Goal: Task Accomplishment & Management: Manage account settings

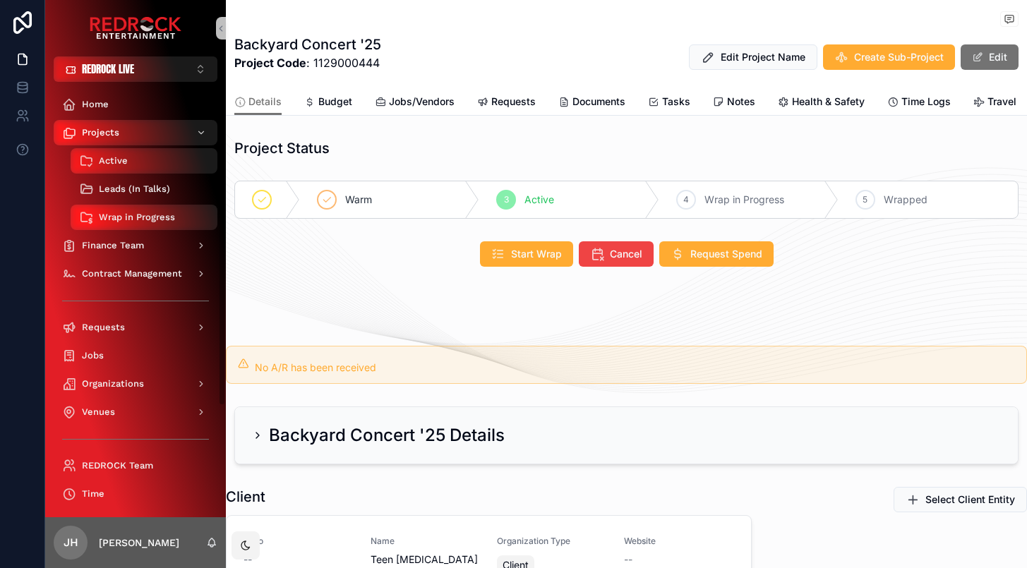
scroll to position [1273, 0]
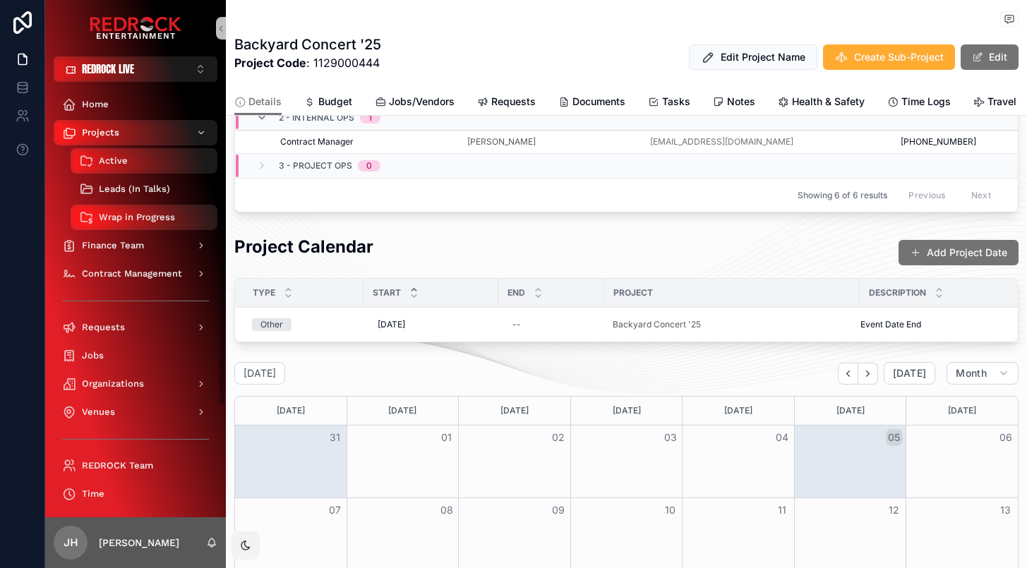
click at [160, 188] on span "Leads (In Talks)" at bounding box center [134, 189] width 71 height 11
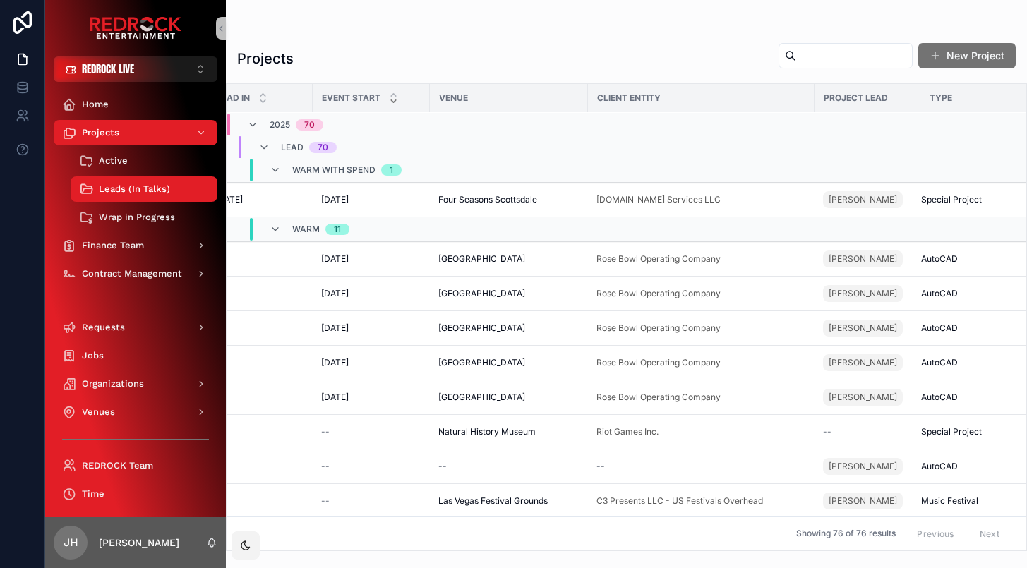
scroll to position [4, 758]
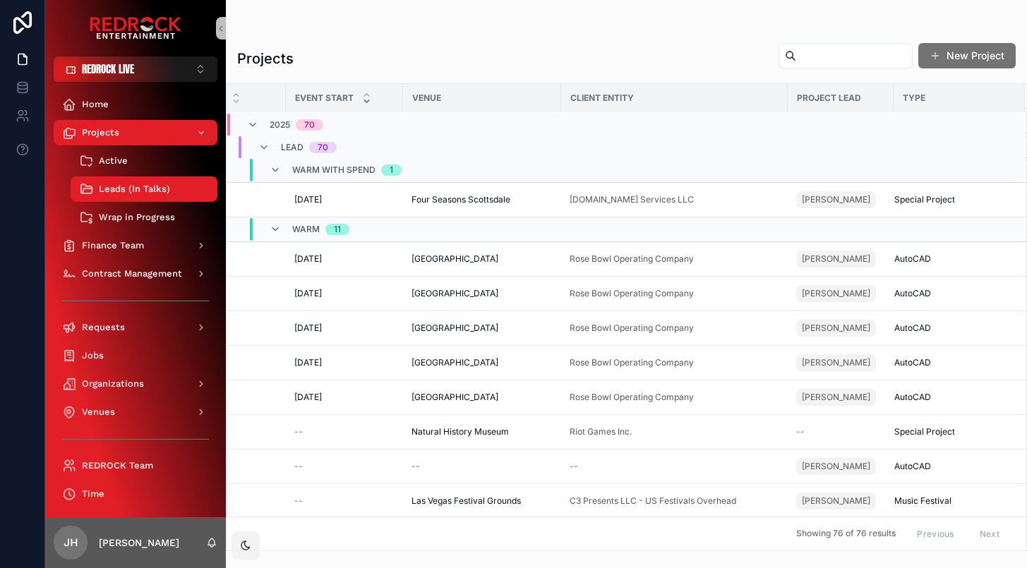
click at [836, 100] on span "Project Lead" at bounding box center [829, 98] width 64 height 11
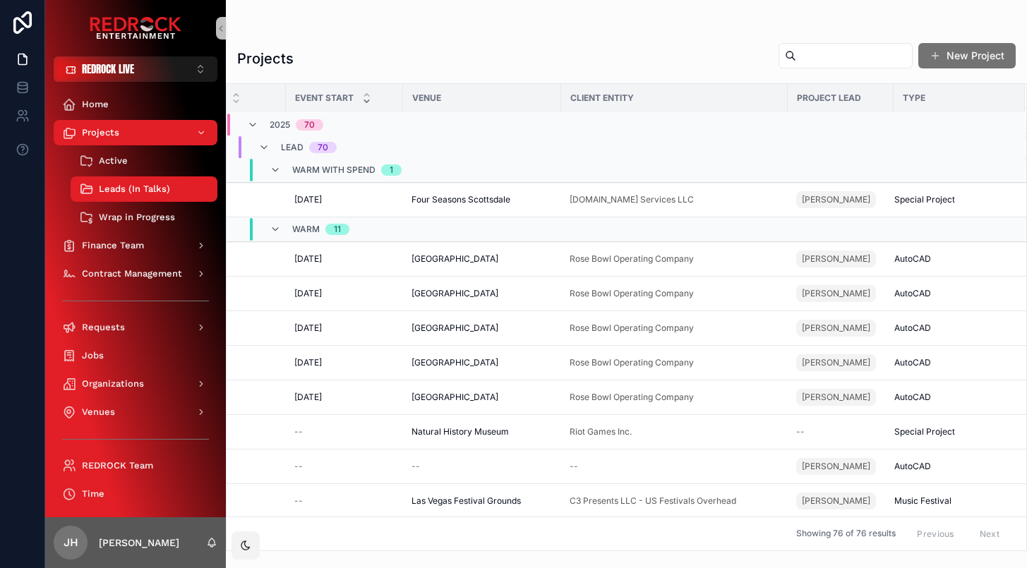
click at [836, 118] on td "scrollable content" at bounding box center [841, 124] width 106 height 25
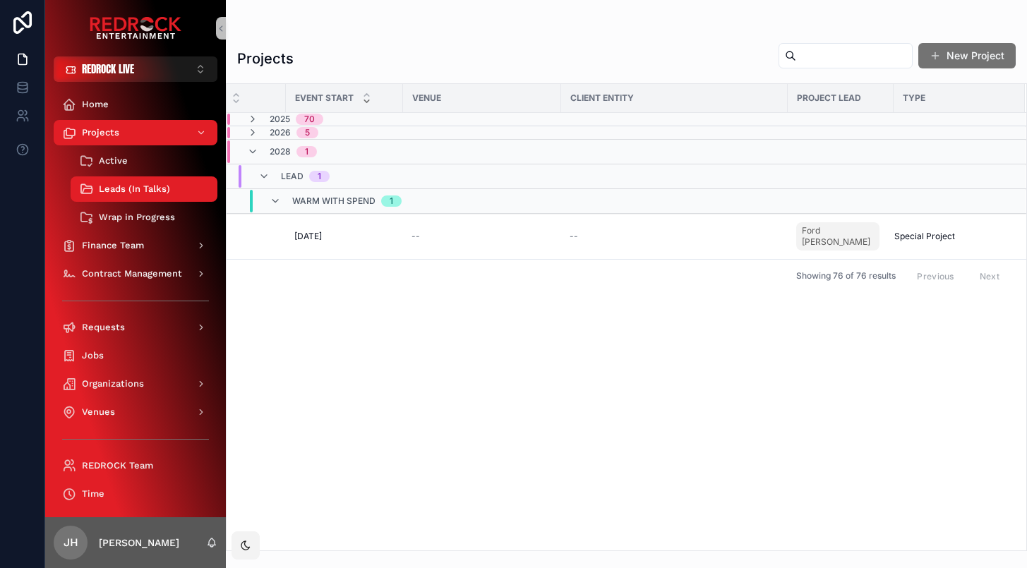
scroll to position [0, 758]
click at [832, 96] on span "Project Lead" at bounding box center [829, 98] width 64 height 11
click at [264, 177] on icon "scrollable content" at bounding box center [263, 176] width 11 height 11
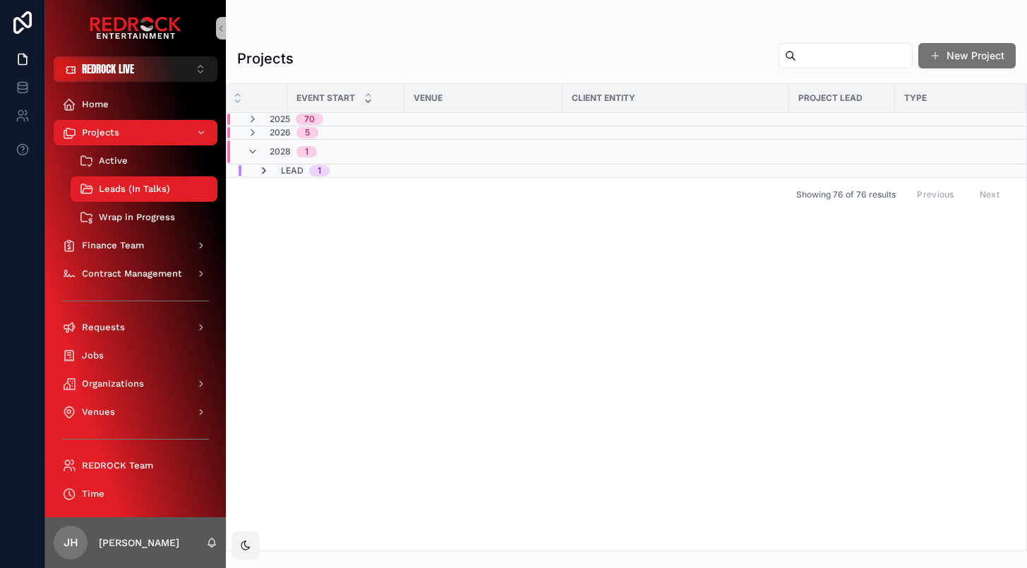
click at [264, 172] on icon "scrollable content" at bounding box center [263, 170] width 11 height 11
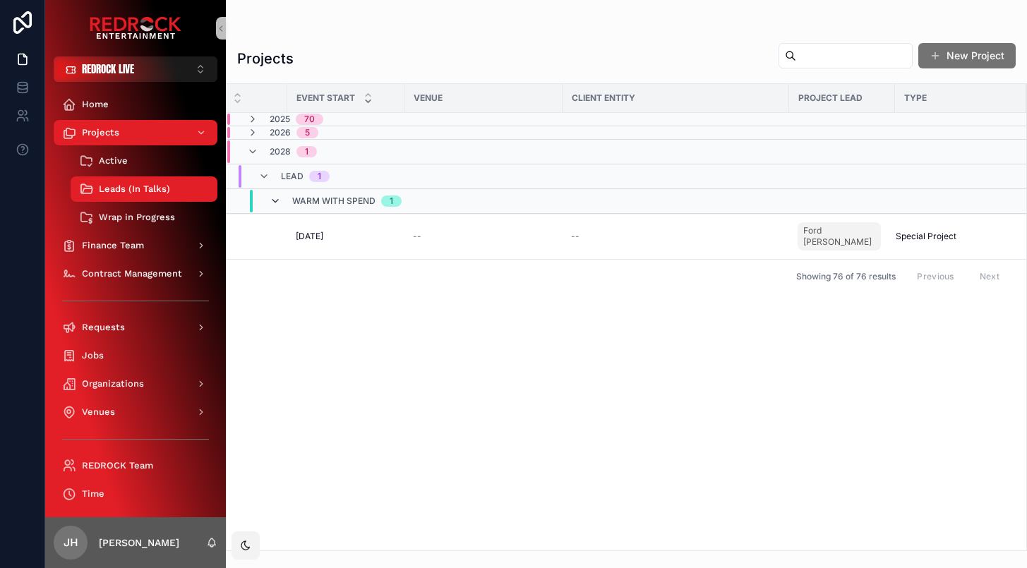
click at [276, 203] on icon "scrollable content" at bounding box center [275, 201] width 11 height 11
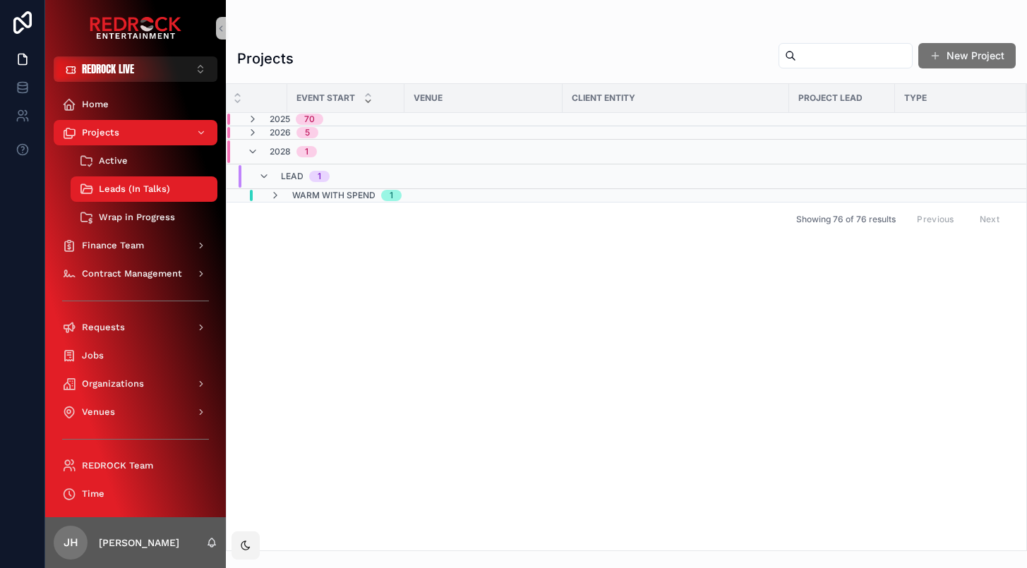
click at [276, 203] on div "Showing 76 of 76 results Previous Next" at bounding box center [627, 219] width 800 height 34
click at [255, 119] on icon "scrollable content" at bounding box center [252, 119] width 11 height 11
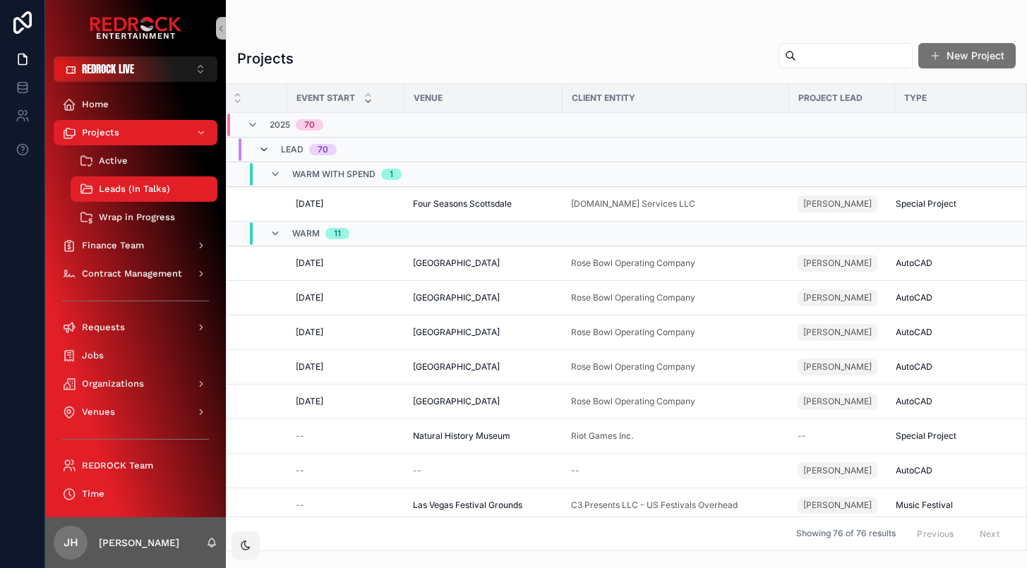
click at [261, 147] on icon "scrollable content" at bounding box center [263, 149] width 11 height 11
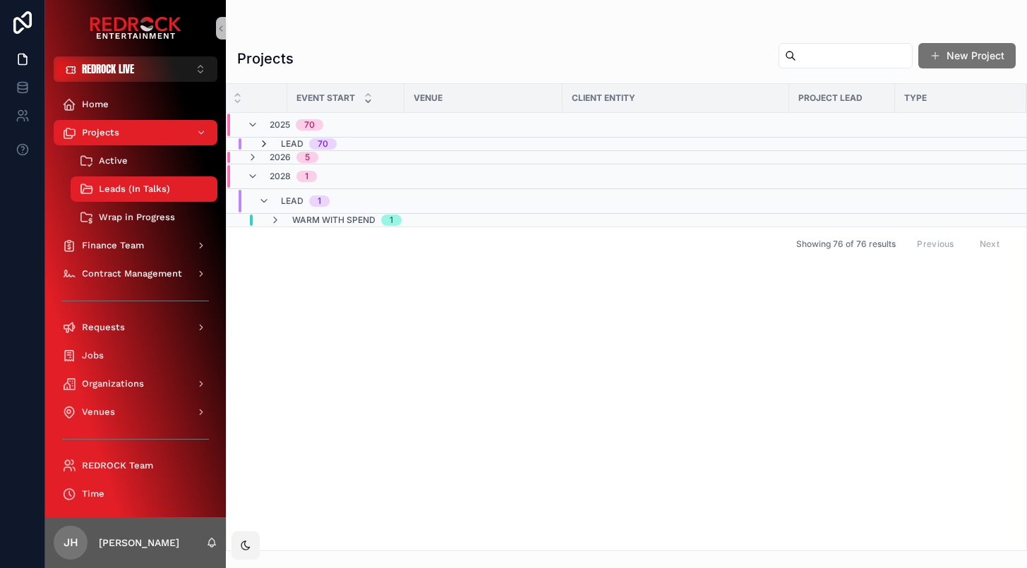
click at [265, 147] on icon "scrollable content" at bounding box center [263, 143] width 11 height 11
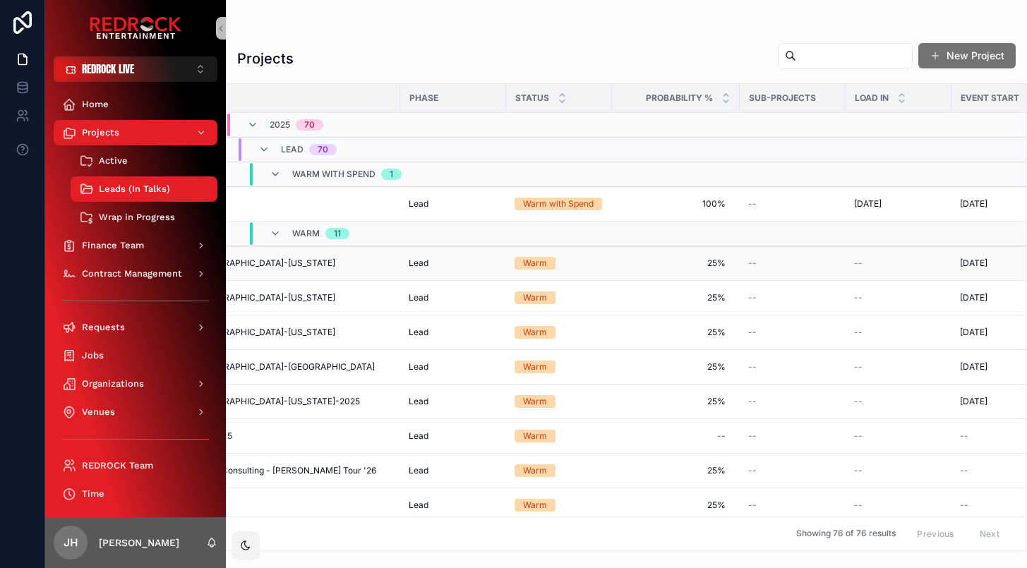
scroll to position [0, 0]
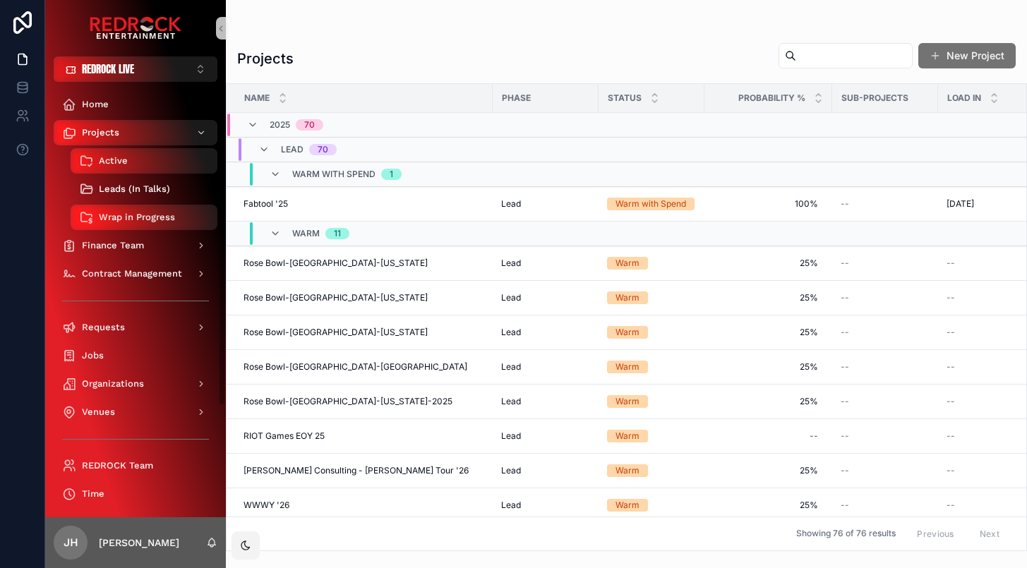
click at [157, 188] on span "Leads (In Talks)" at bounding box center [134, 189] width 71 height 11
click at [149, 188] on span "Leads (In Talks)" at bounding box center [134, 189] width 71 height 11
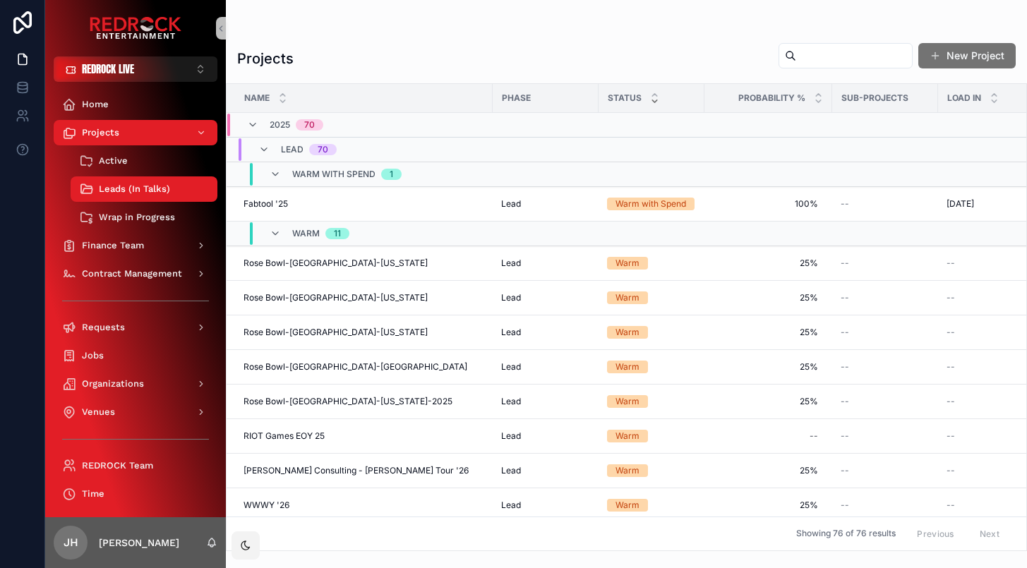
click at [657, 100] on icon "scrollable content" at bounding box center [654, 101] width 5 height 2
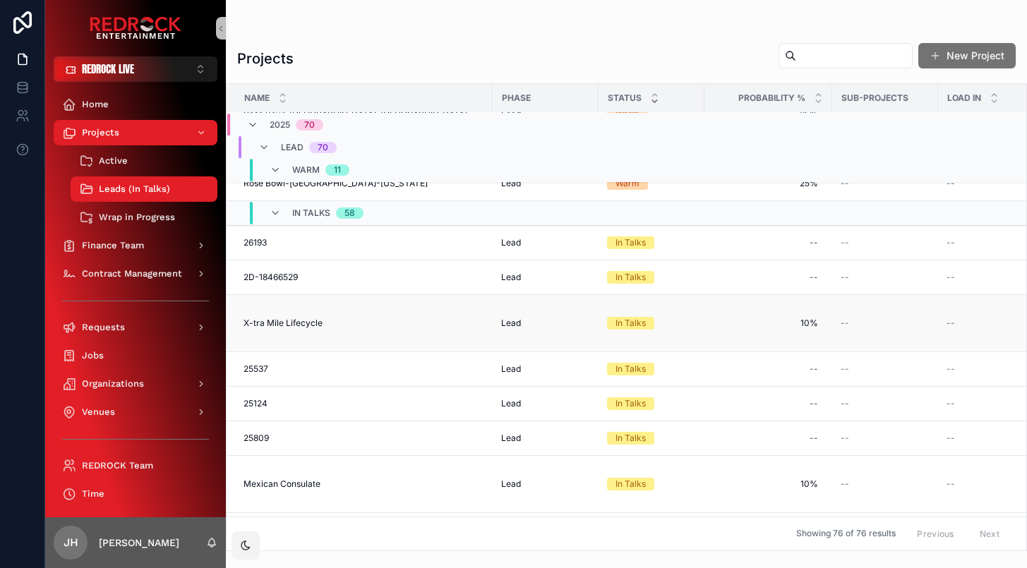
scroll to position [484, 0]
click at [446, 259] on td "26193 26193" at bounding box center [360, 242] width 266 height 35
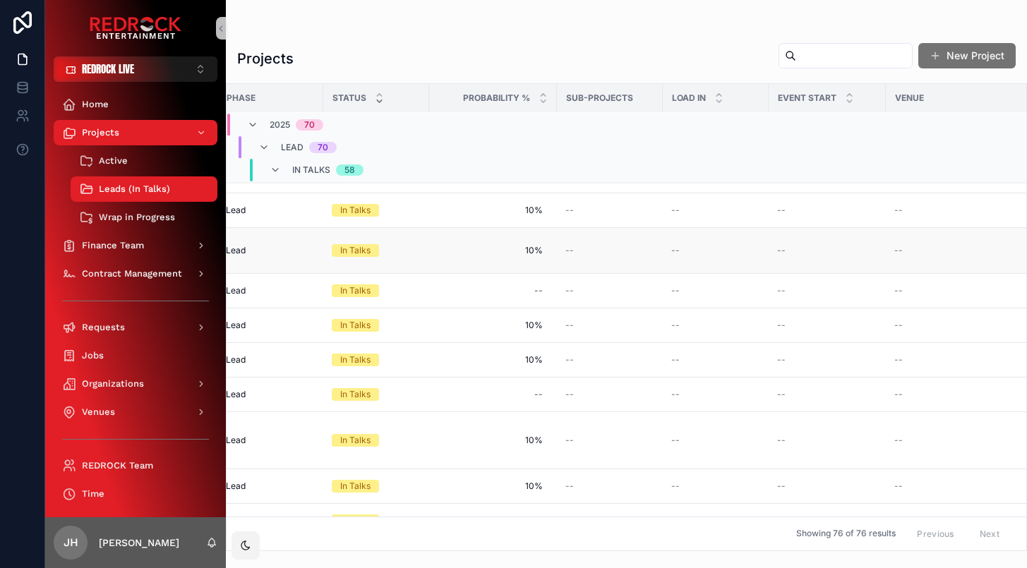
scroll to position [1265, 0]
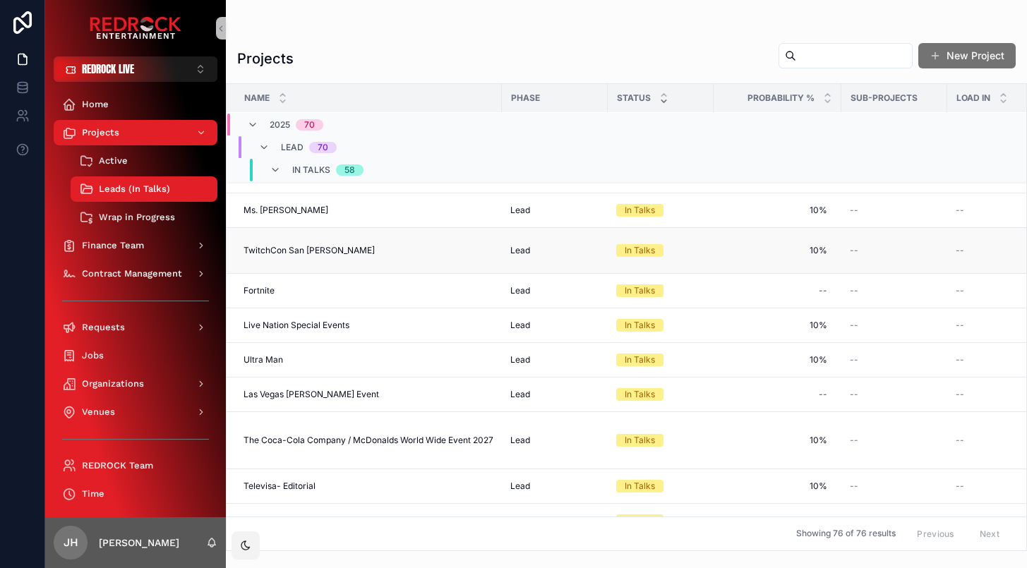
click at [333, 274] on td "TwitchCon San [PERSON_NAME] TwitchCon [GEOGRAPHIC_DATA][PERSON_NAME]" at bounding box center [364, 251] width 275 height 46
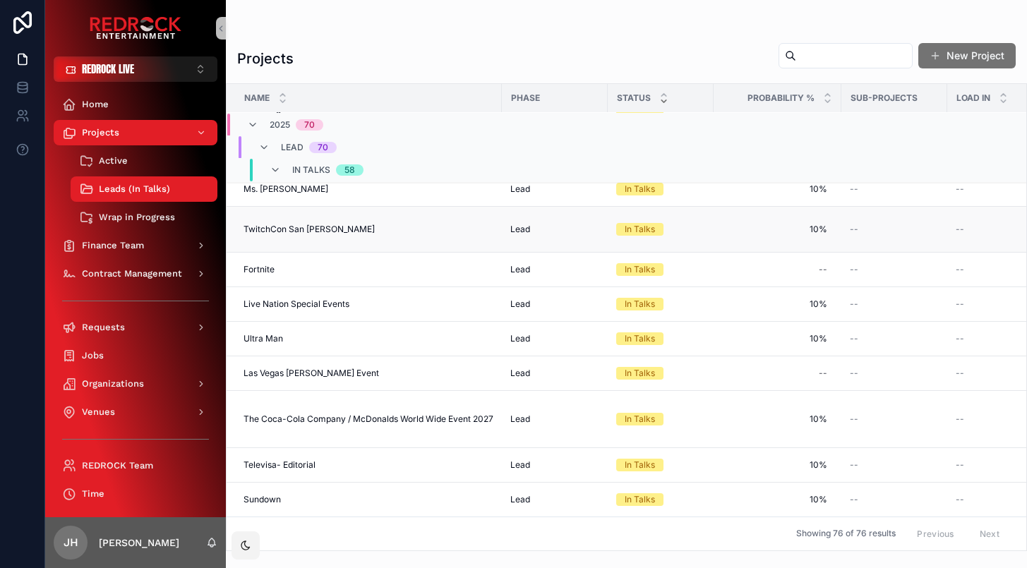
scroll to position [1283, 0]
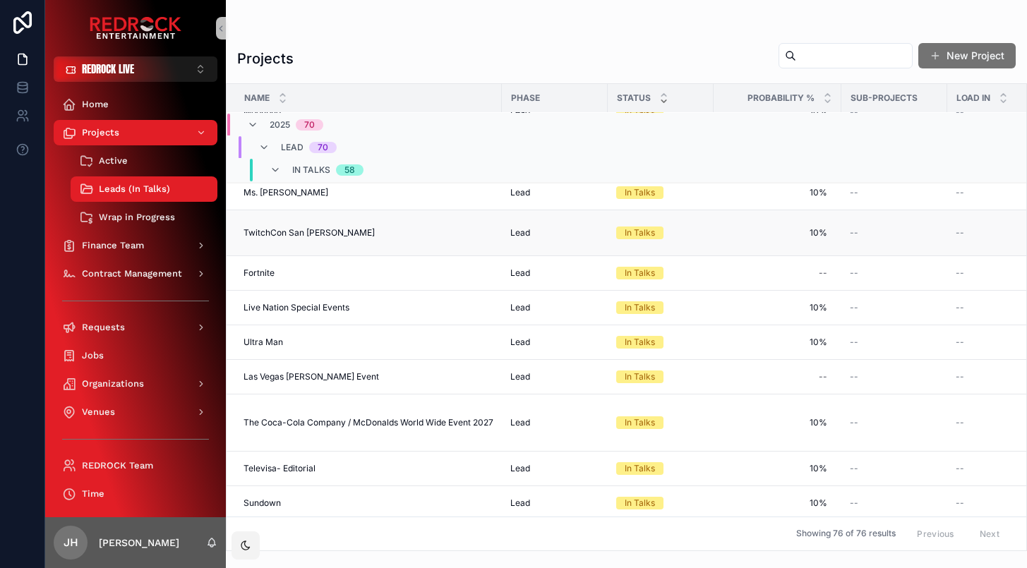
click at [642, 239] on div "In Talks" at bounding box center [640, 233] width 30 height 13
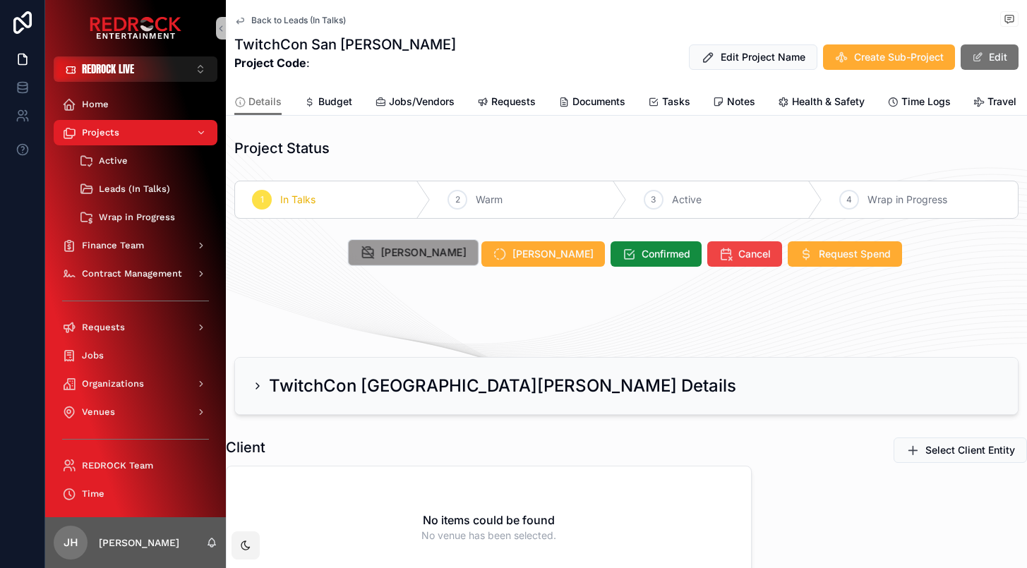
click at [437, 261] on button "[PERSON_NAME]" at bounding box center [413, 252] width 131 height 27
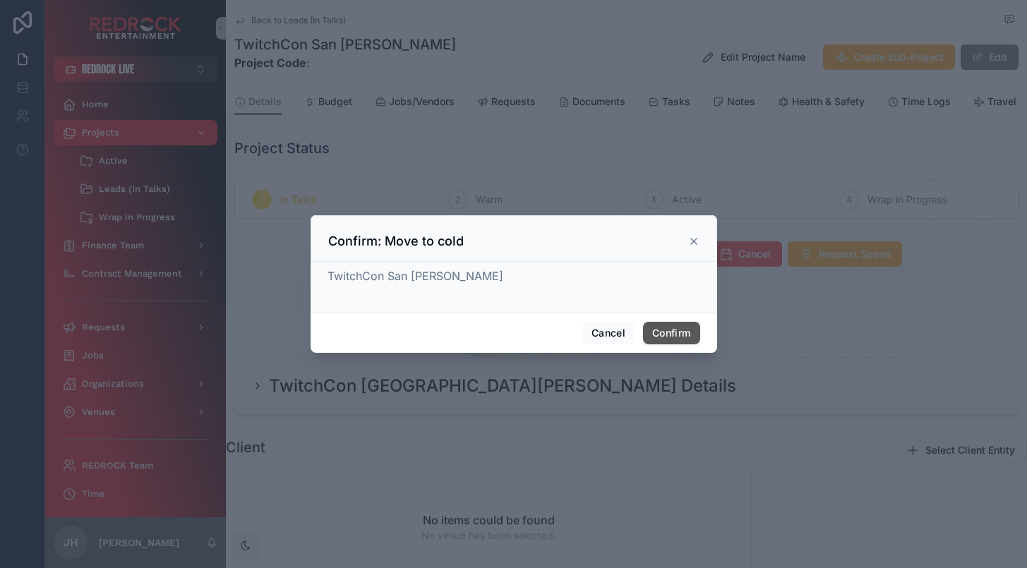
click at [672, 333] on button "Confirm" at bounding box center [671, 333] width 56 height 23
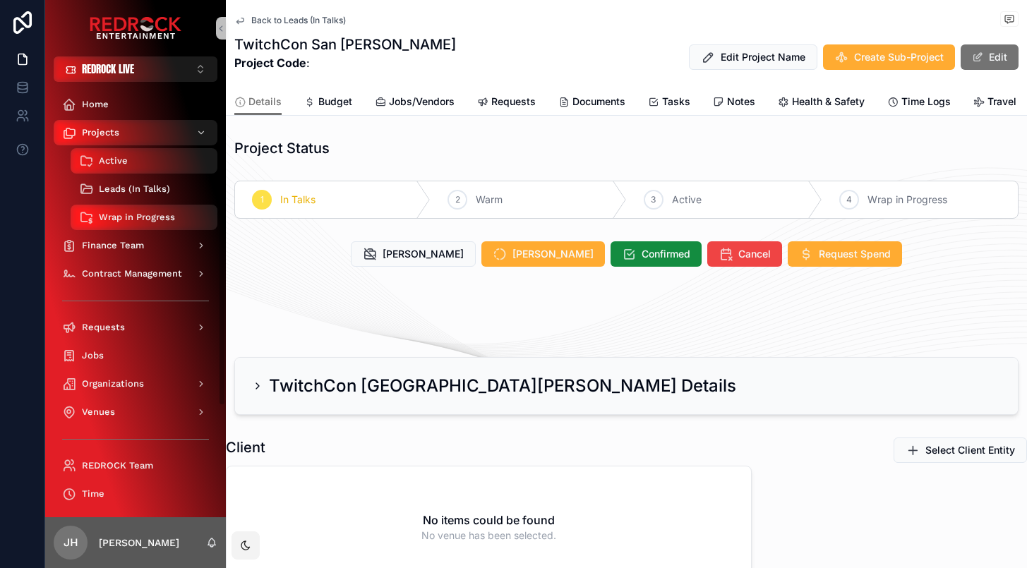
click at [114, 189] on span "Leads (In Talks)" at bounding box center [134, 189] width 71 height 11
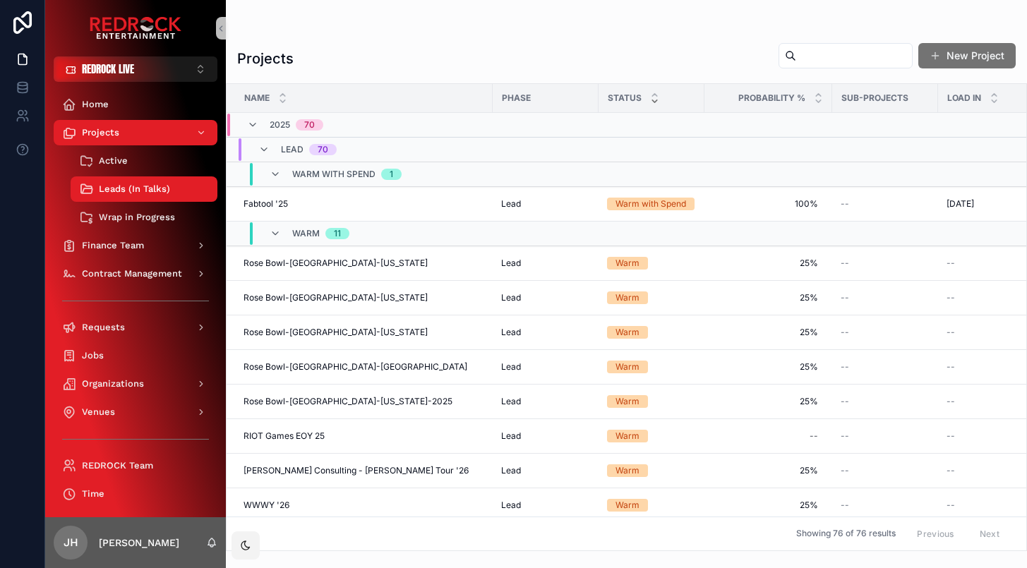
click at [652, 100] on icon "scrollable content" at bounding box center [654, 101] width 5 height 2
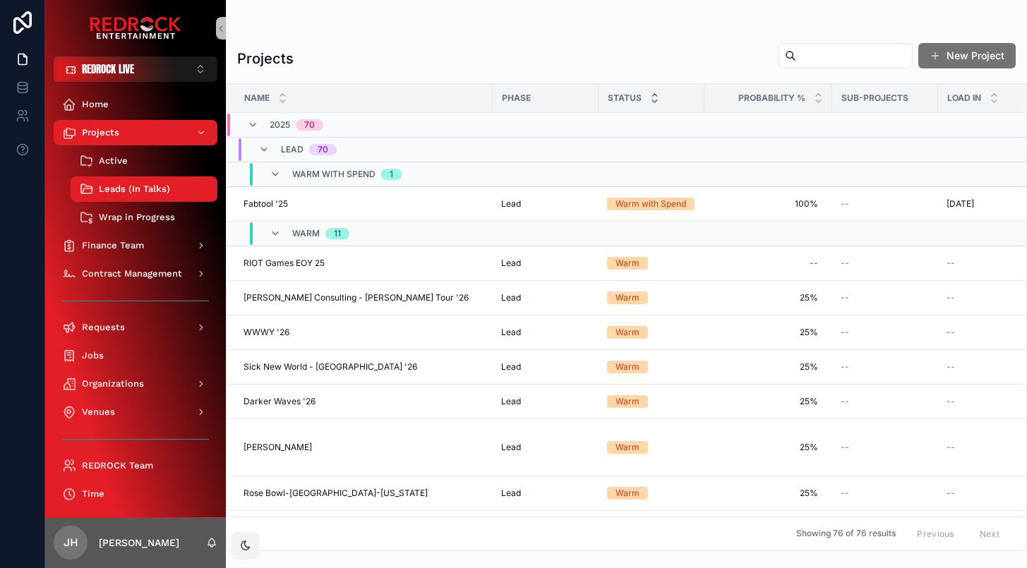
click at [653, 95] on icon "scrollable content" at bounding box center [654, 95] width 5 height 2
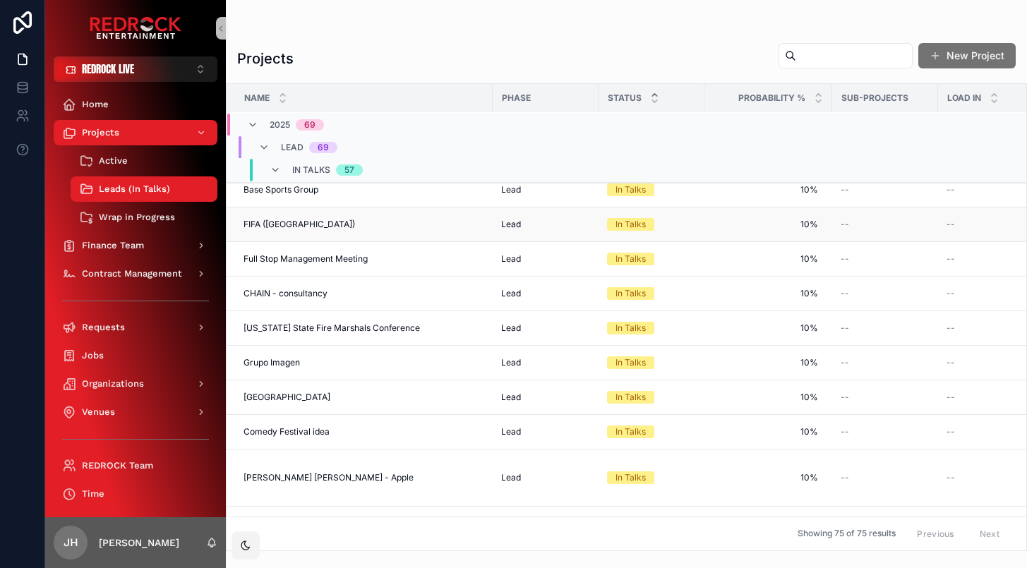
scroll to position [878, 0]
click at [633, 232] on div "In Talks" at bounding box center [631, 225] width 30 height 13
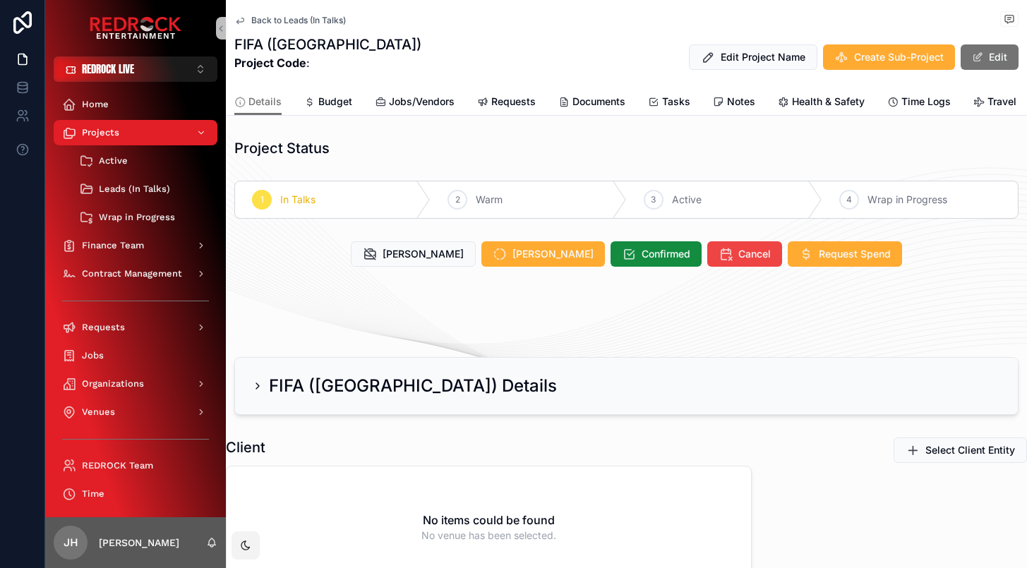
click at [253, 24] on span "Back to Leads (In Talks)" at bounding box center [298, 20] width 95 height 11
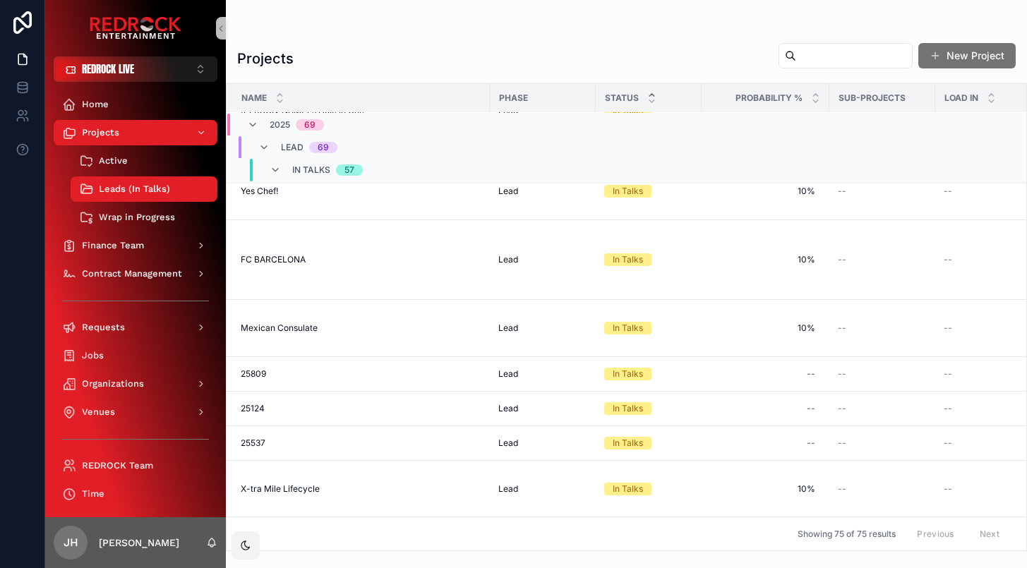
scroll to position [2695, 4]
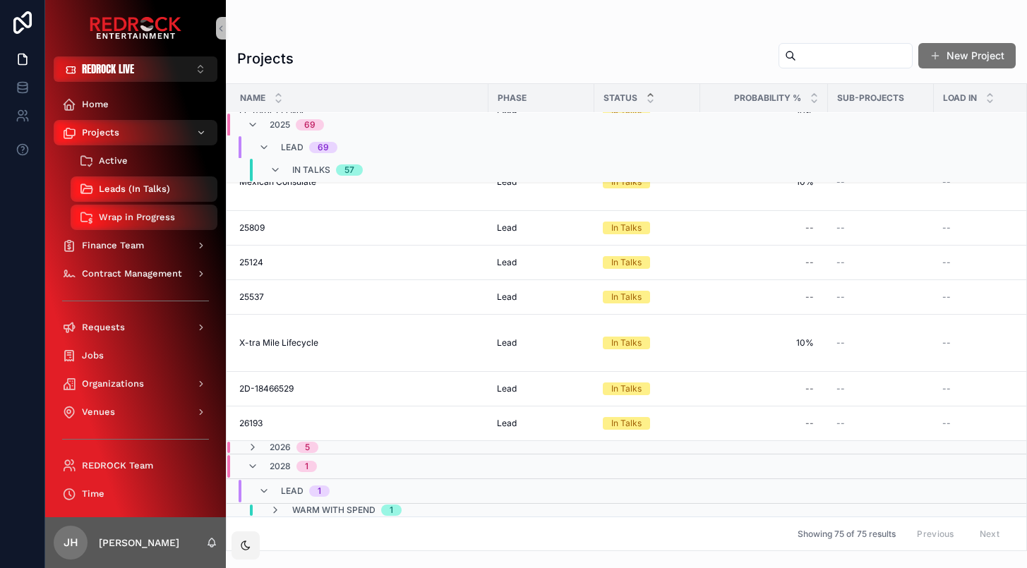
click at [112, 157] on span "Active" at bounding box center [113, 160] width 29 height 11
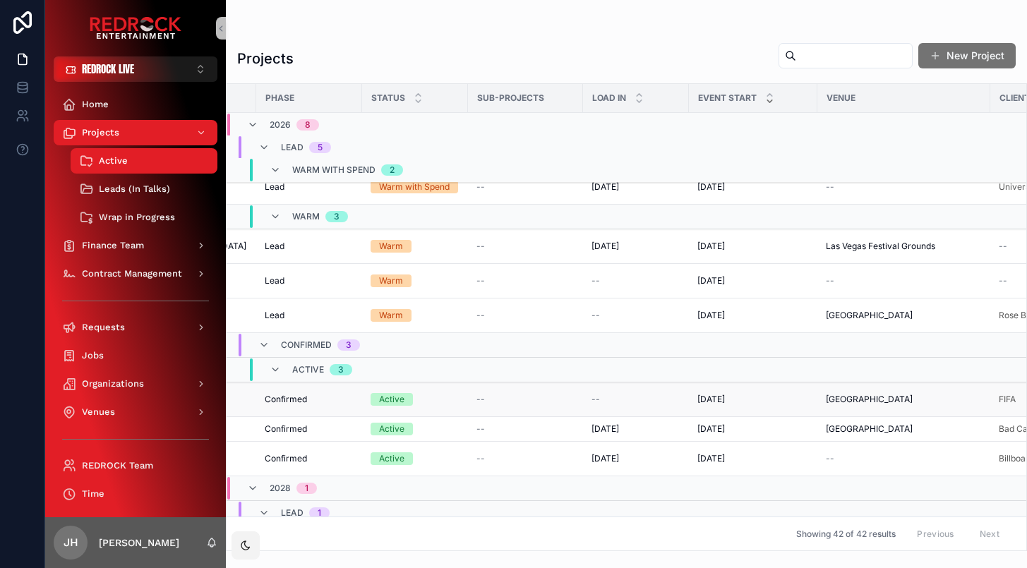
scroll to position [1481, 0]
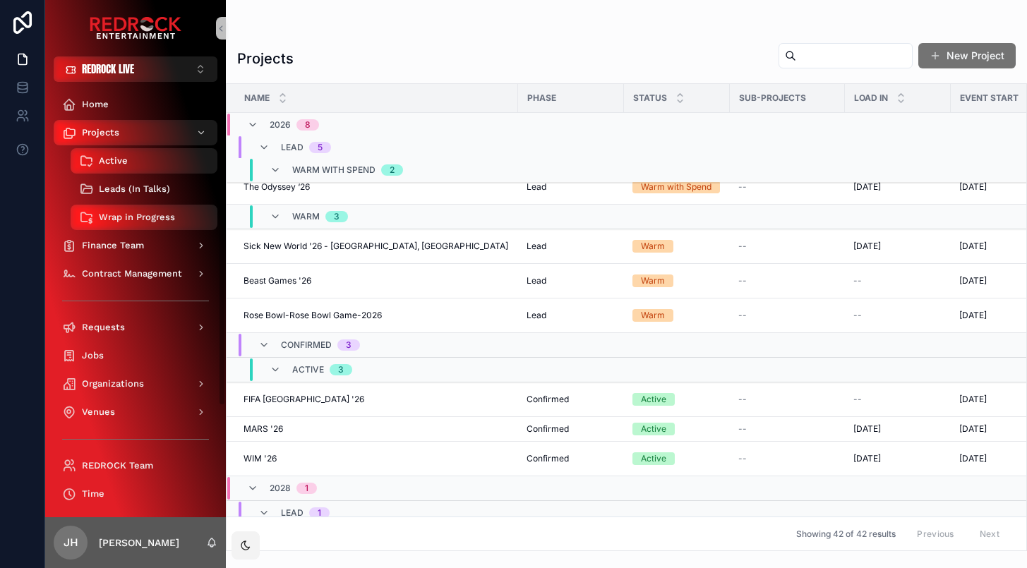
click at [169, 196] on div "Leads (In Talks)" at bounding box center [144, 189] width 130 height 23
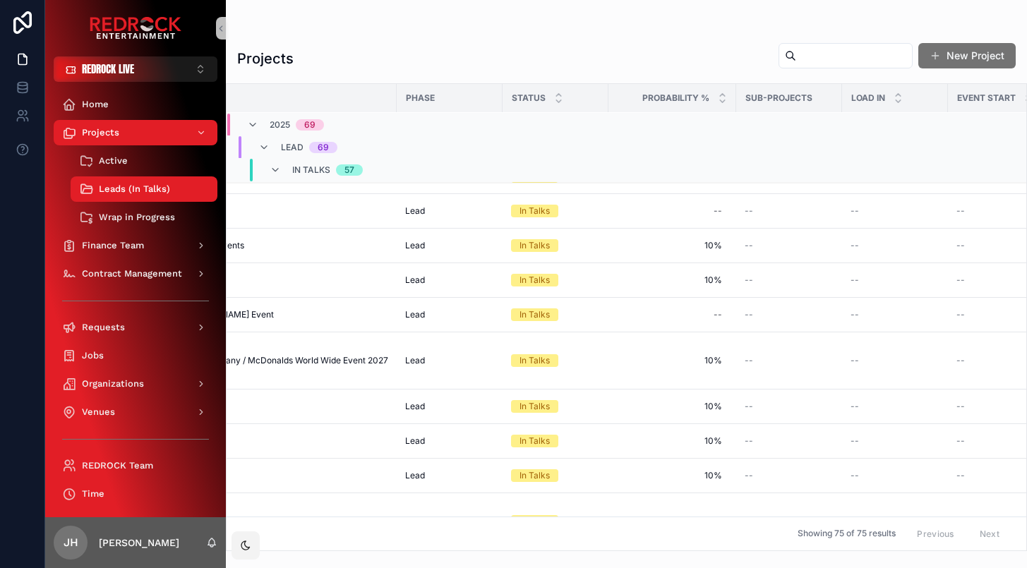
scroll to position [1299, 0]
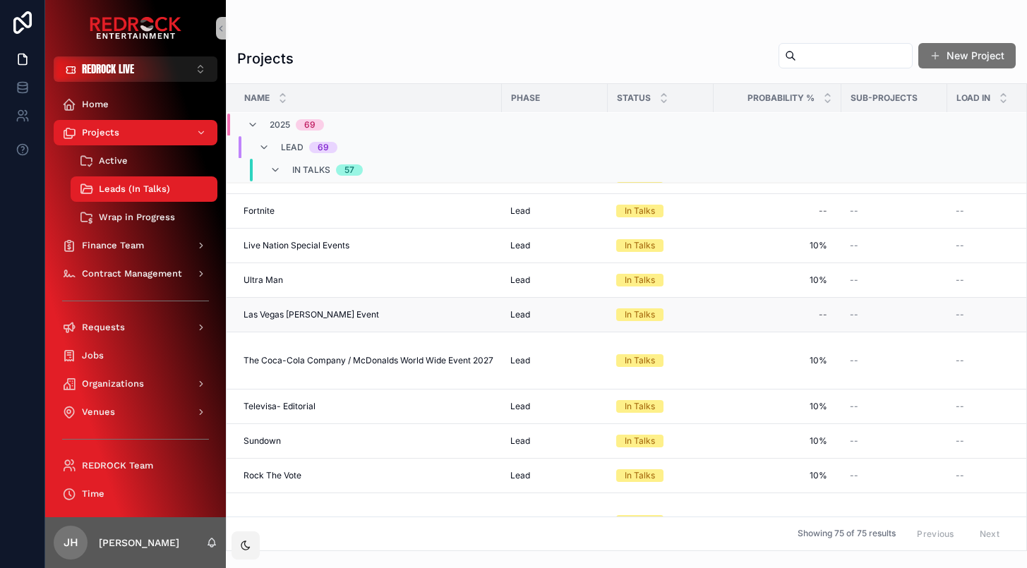
click at [641, 321] on div "In Talks" at bounding box center [640, 315] width 30 height 13
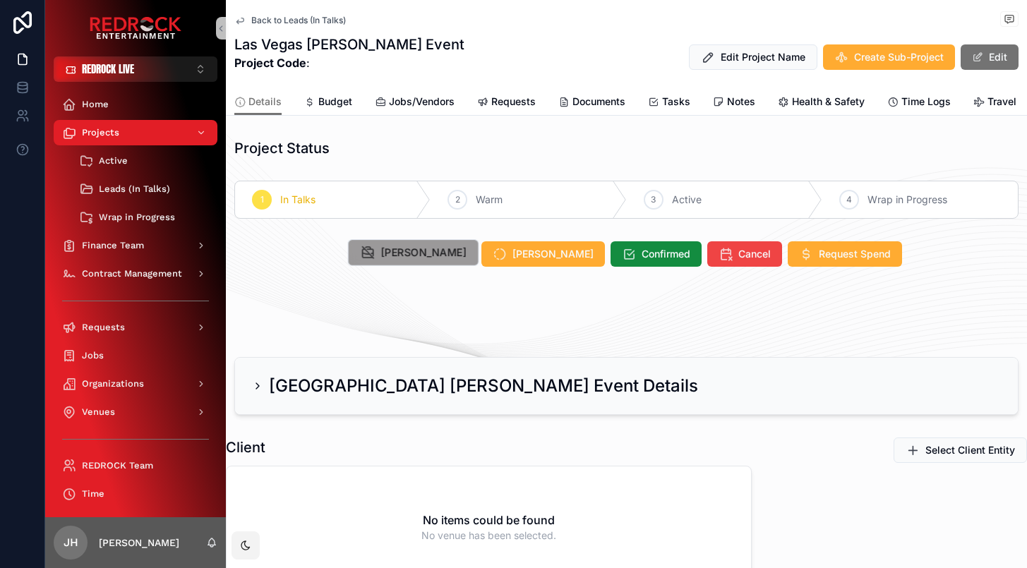
click at [429, 250] on span "[PERSON_NAME]" at bounding box center [423, 253] width 85 height 15
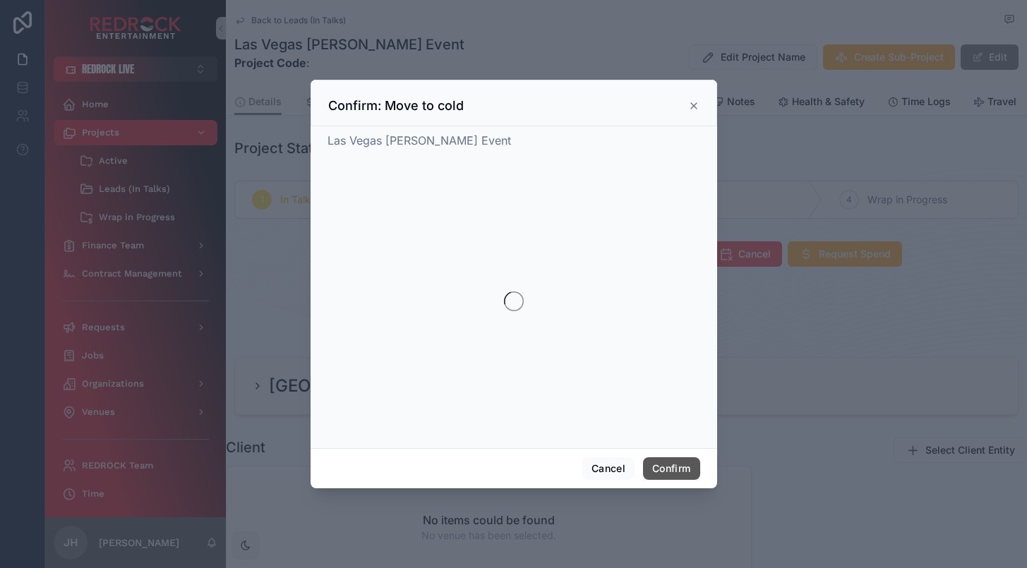
click at [674, 468] on button "Confirm" at bounding box center [671, 469] width 56 height 23
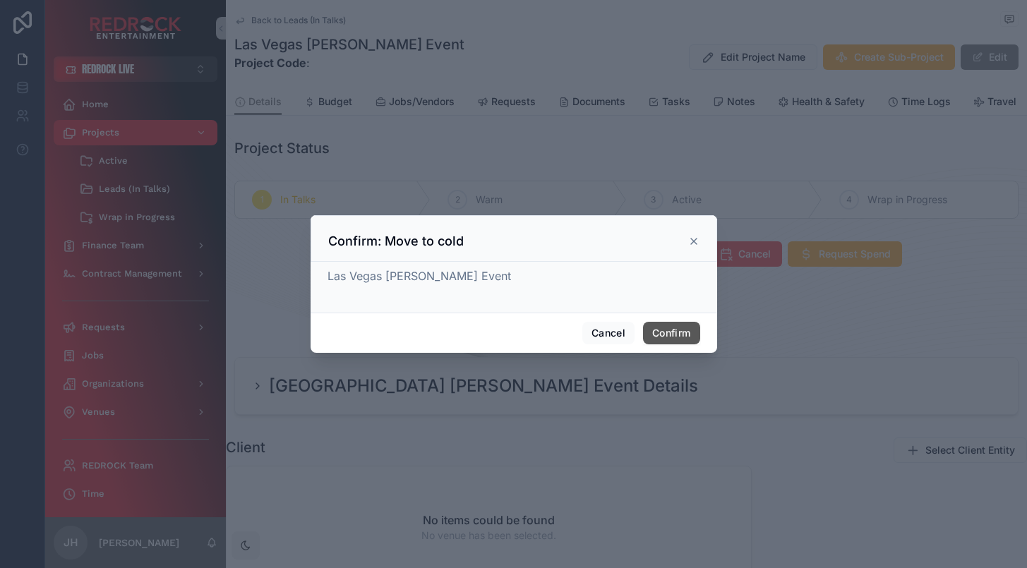
click at [676, 335] on button "Confirm" at bounding box center [671, 333] width 56 height 23
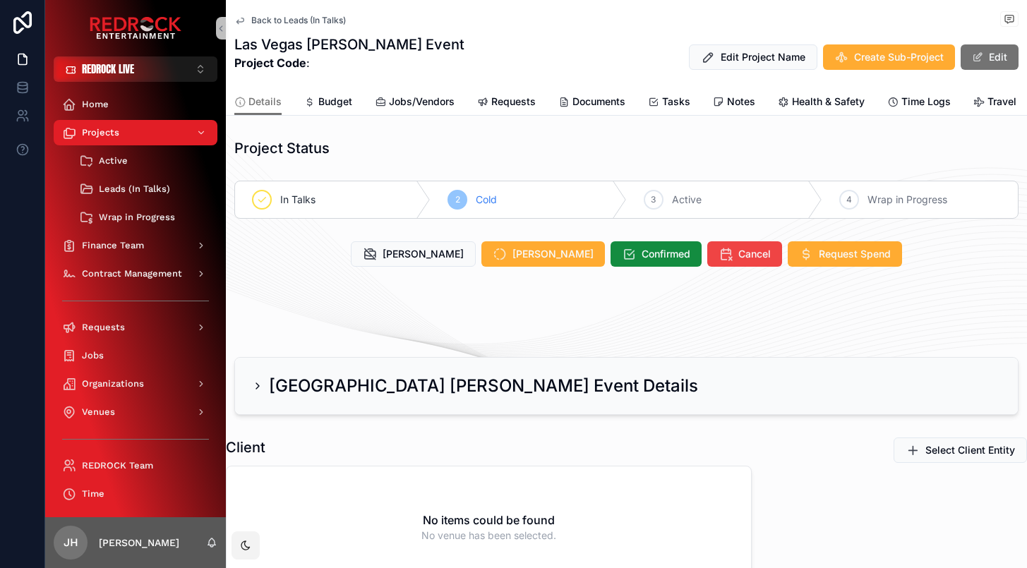
click at [281, 22] on span "Back to Leads (In Talks)" at bounding box center [298, 20] width 95 height 11
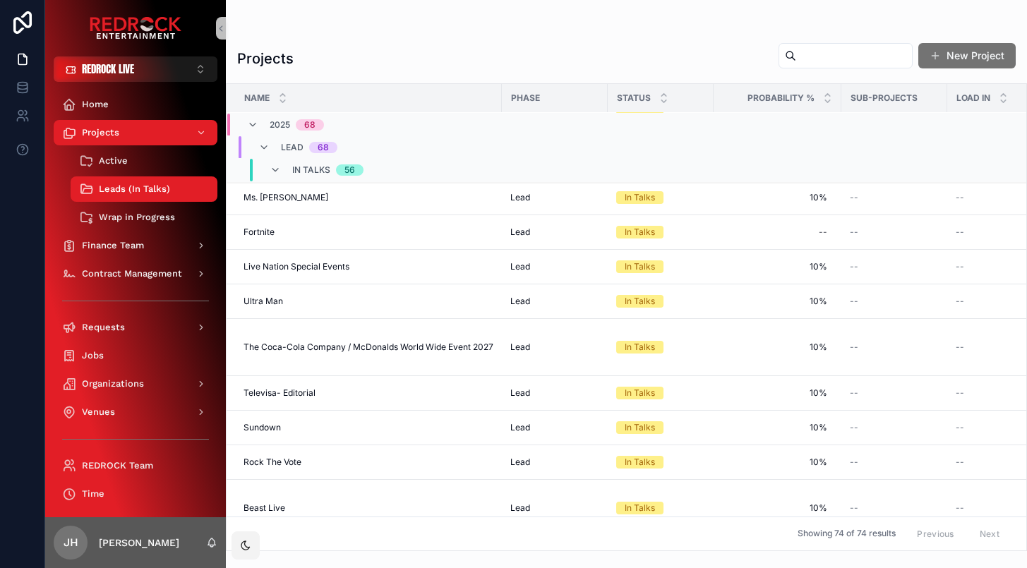
scroll to position [1289, 0]
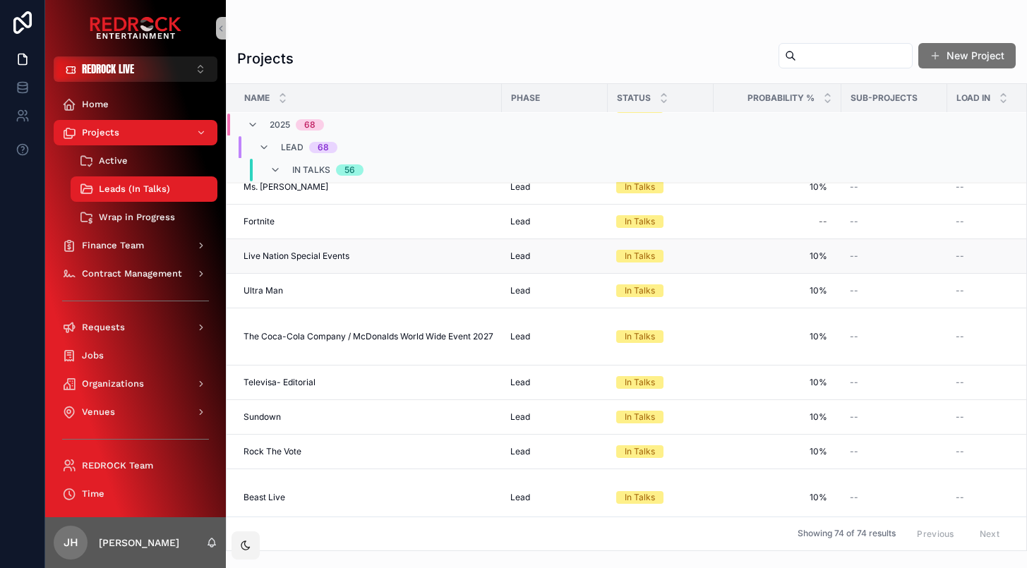
click at [635, 263] on div "In Talks" at bounding box center [640, 256] width 30 height 13
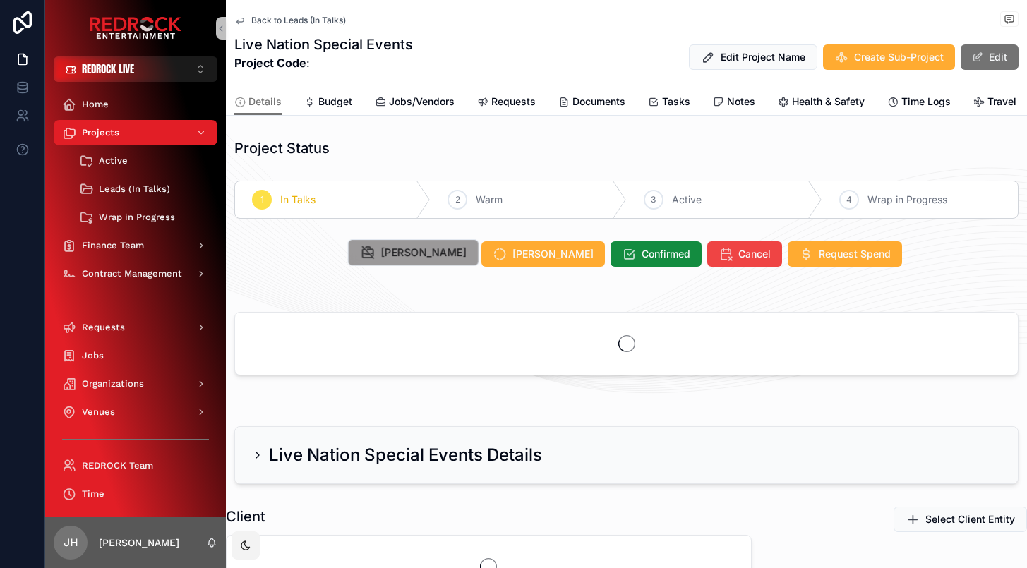
click at [437, 256] on span "[PERSON_NAME]" at bounding box center [423, 253] width 85 height 15
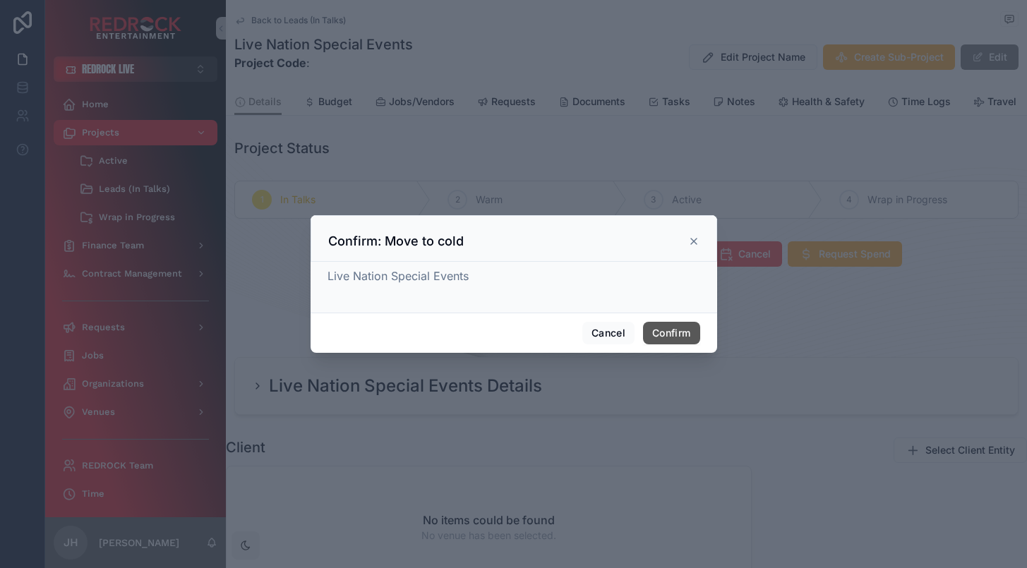
click at [667, 334] on button "Confirm" at bounding box center [671, 333] width 56 height 23
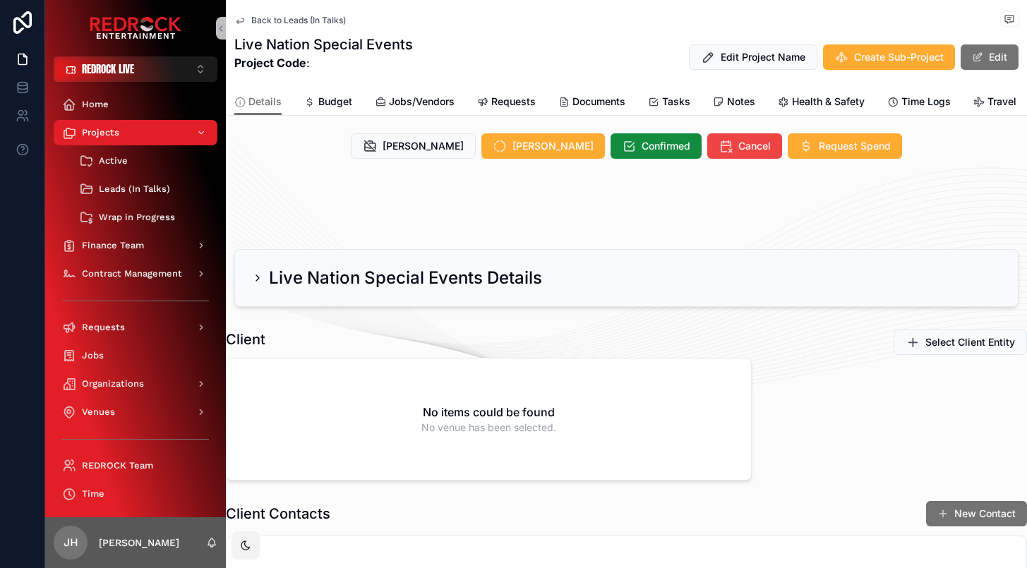
scroll to position [113, 0]
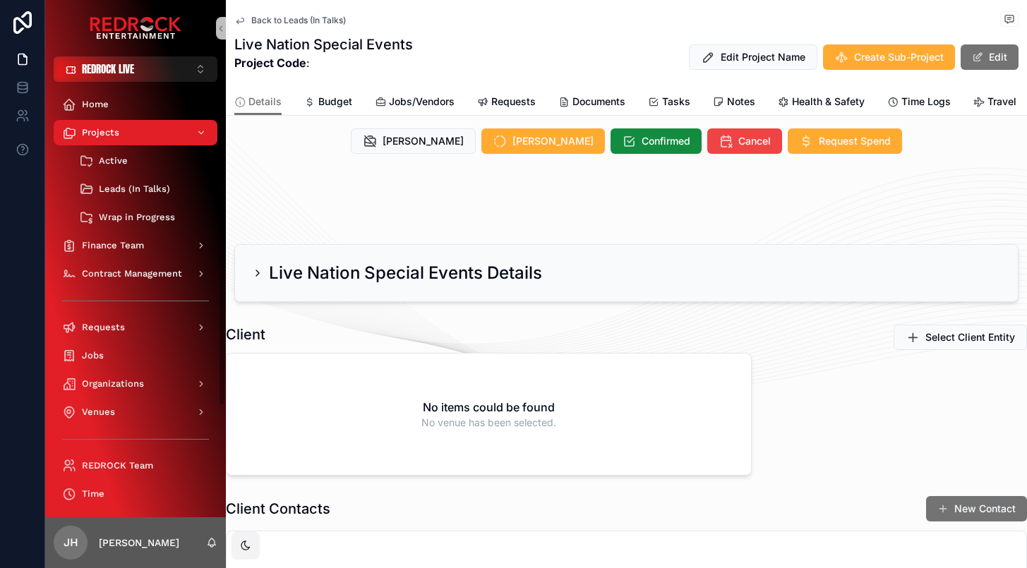
click at [253, 18] on span "Back to Leads (In Talks)" at bounding box center [298, 20] width 95 height 11
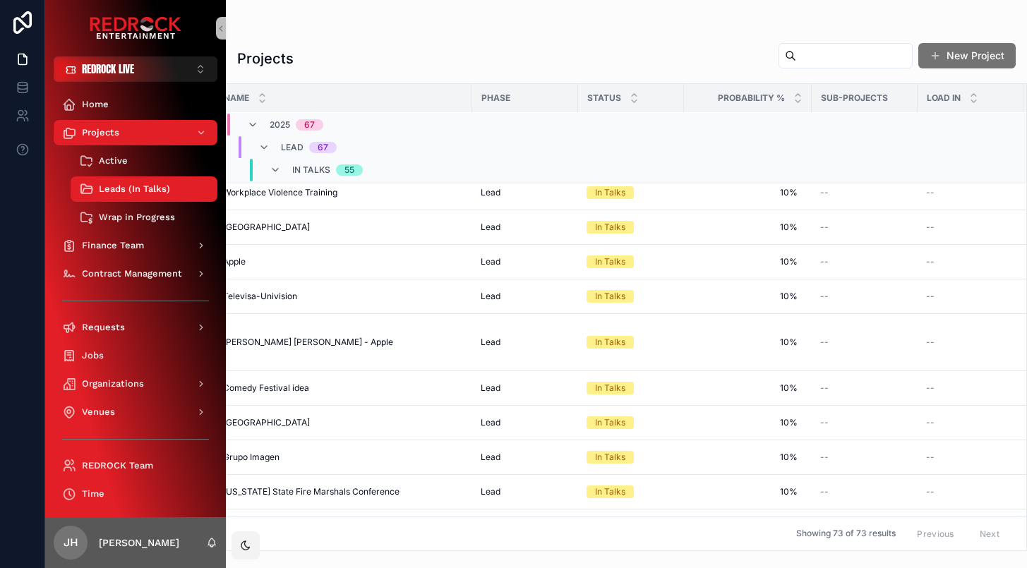
scroll to position [1972, 0]
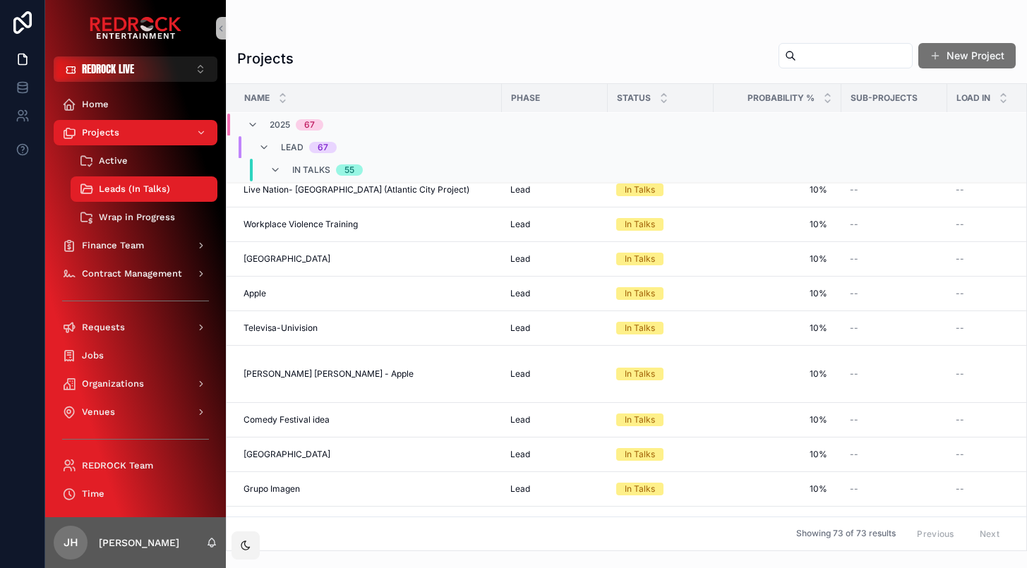
scroll to position [1926, 0]
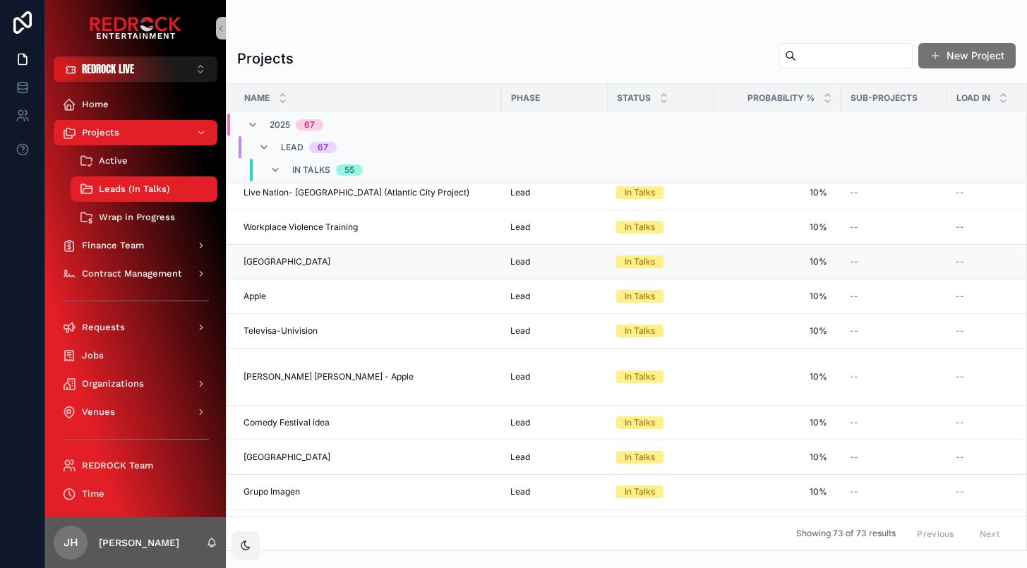
click at [625, 268] on span "In Talks" at bounding box center [639, 262] width 47 height 13
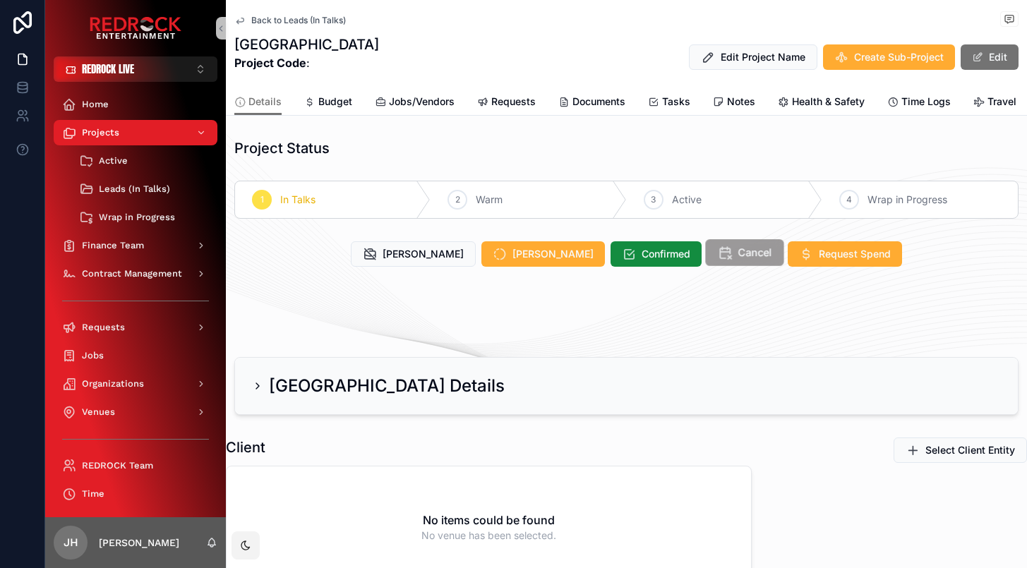
click at [739, 249] on span "Cancel" at bounding box center [756, 253] width 34 height 15
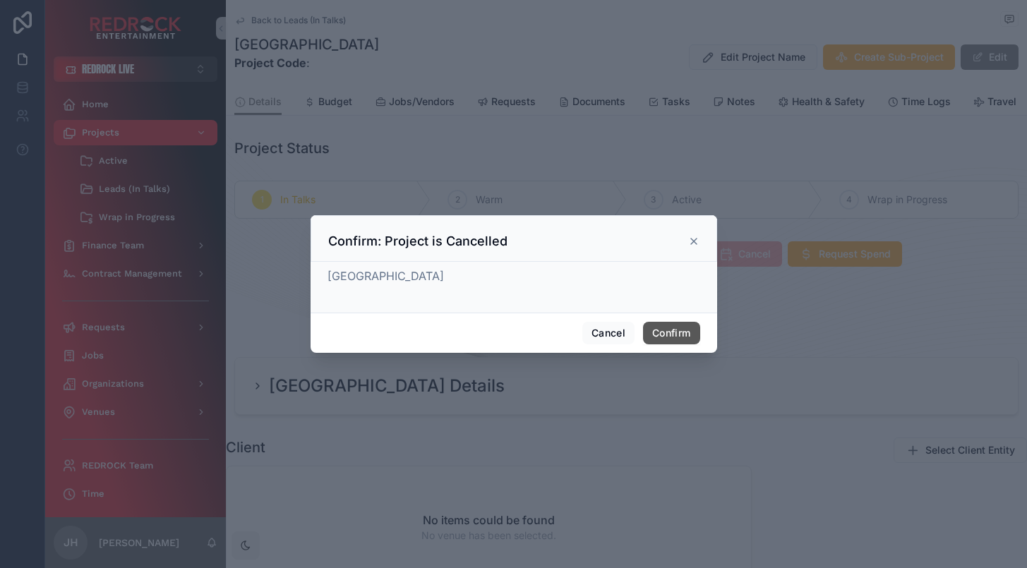
click at [678, 335] on button "Confirm" at bounding box center [671, 333] width 56 height 23
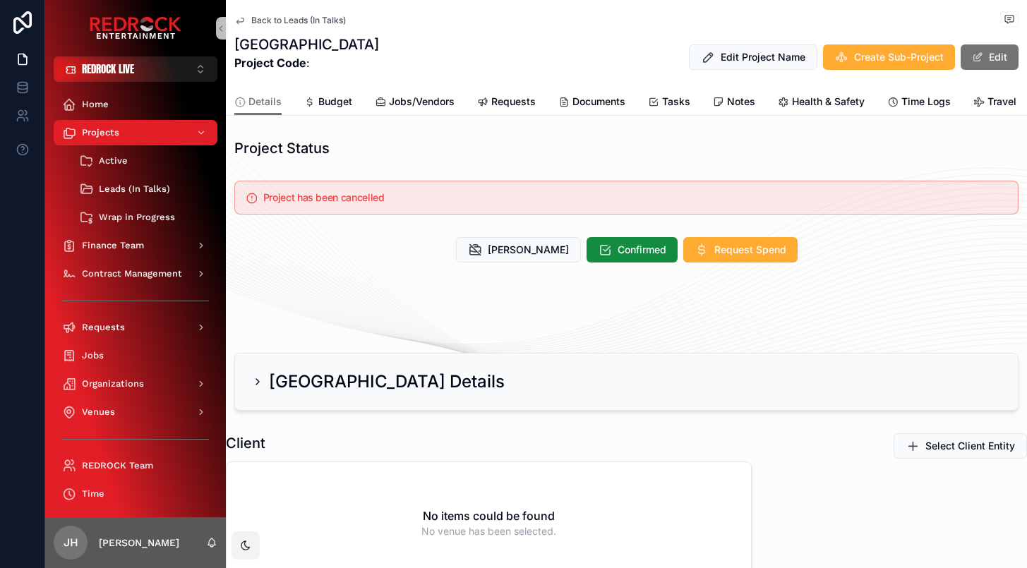
click at [286, 17] on span "Back to Leads (In Talks)" at bounding box center [298, 20] width 95 height 11
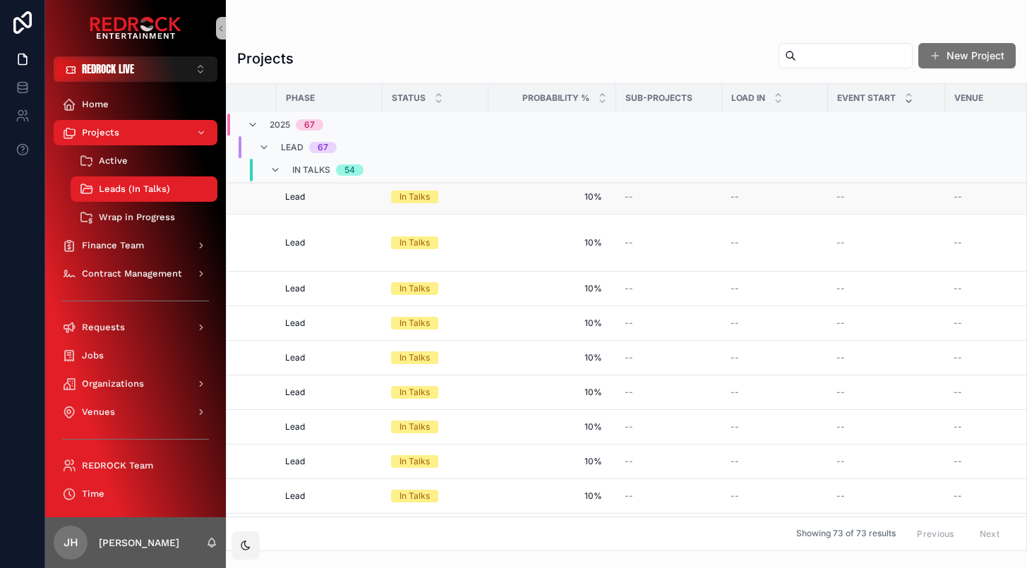
scroll to position [2039, 0]
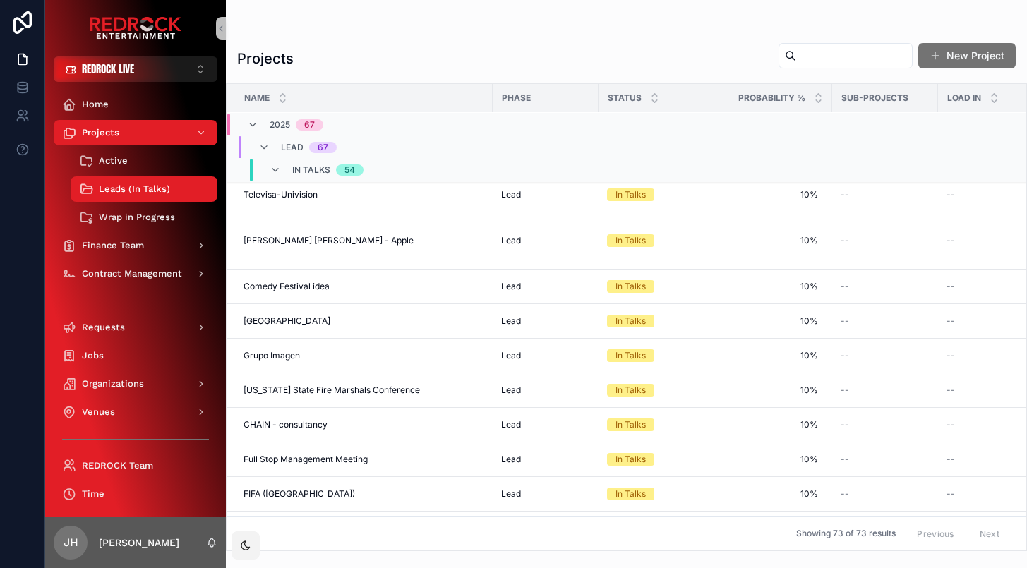
click at [272, 166] on div "Apple Apple" at bounding box center [364, 160] width 241 height 11
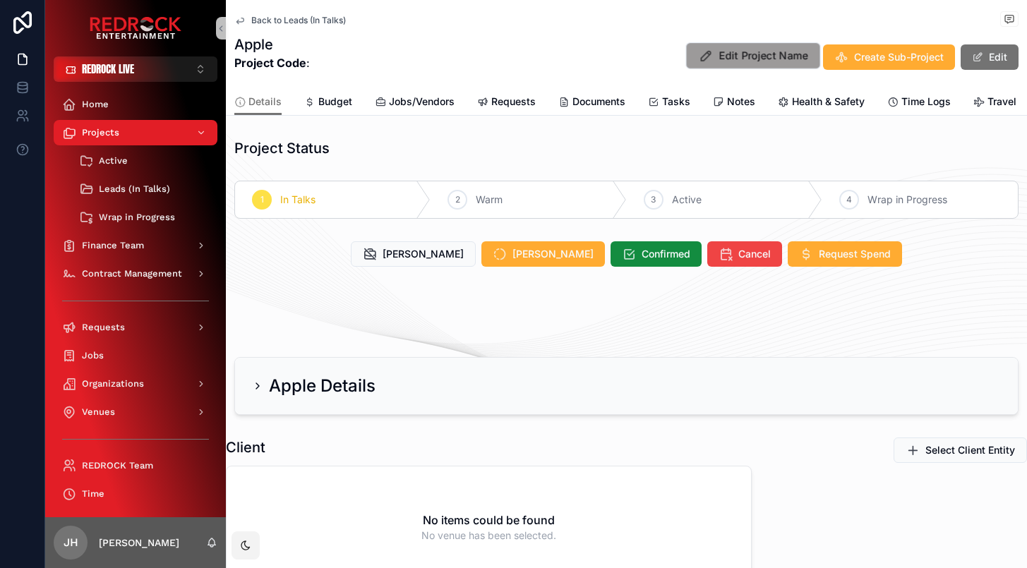
click at [772, 59] on span "Edit Project Name" at bounding box center [764, 56] width 89 height 15
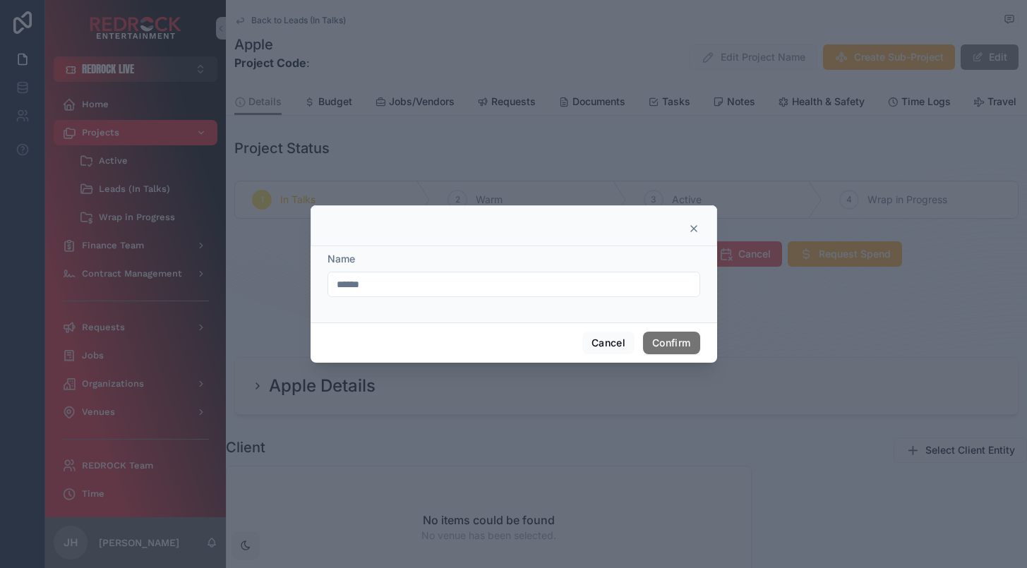
click at [402, 292] on input "*****" at bounding box center [513, 285] width 371 height 20
type input "******"
click at [668, 345] on button "Confirm" at bounding box center [671, 343] width 56 height 23
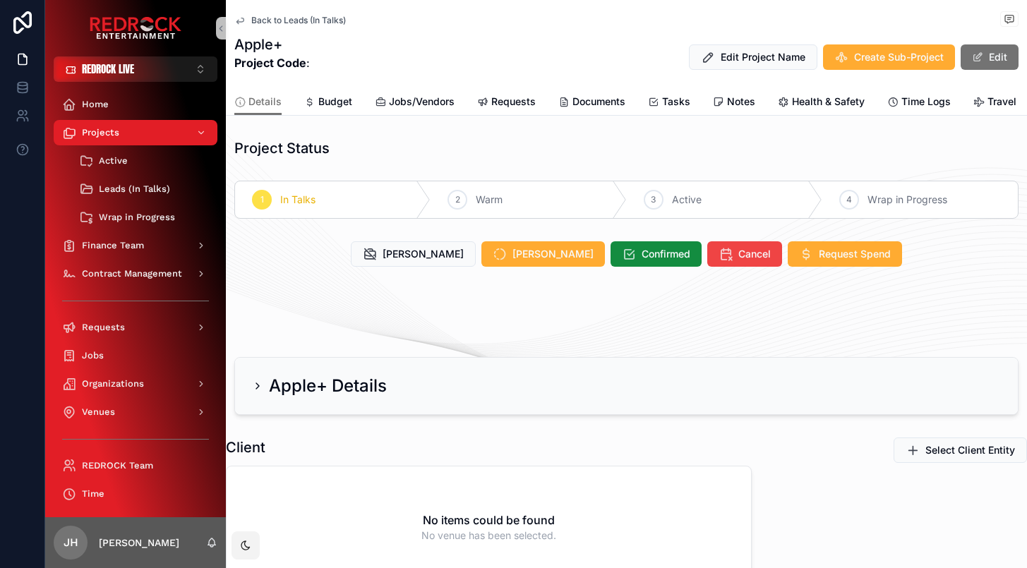
scroll to position [4, 0]
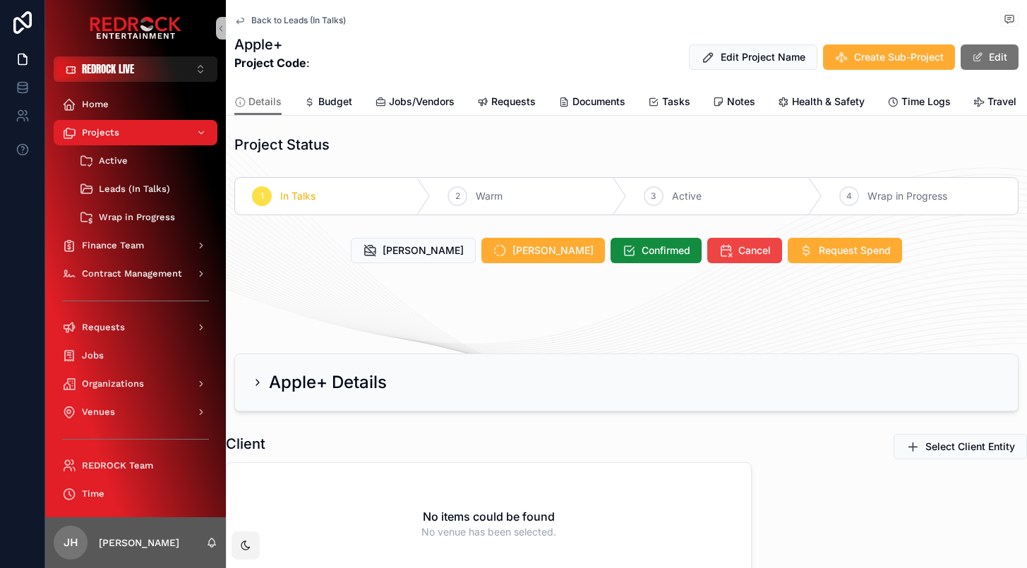
click at [281, 21] on span "Back to Leads (In Talks)" at bounding box center [298, 20] width 95 height 11
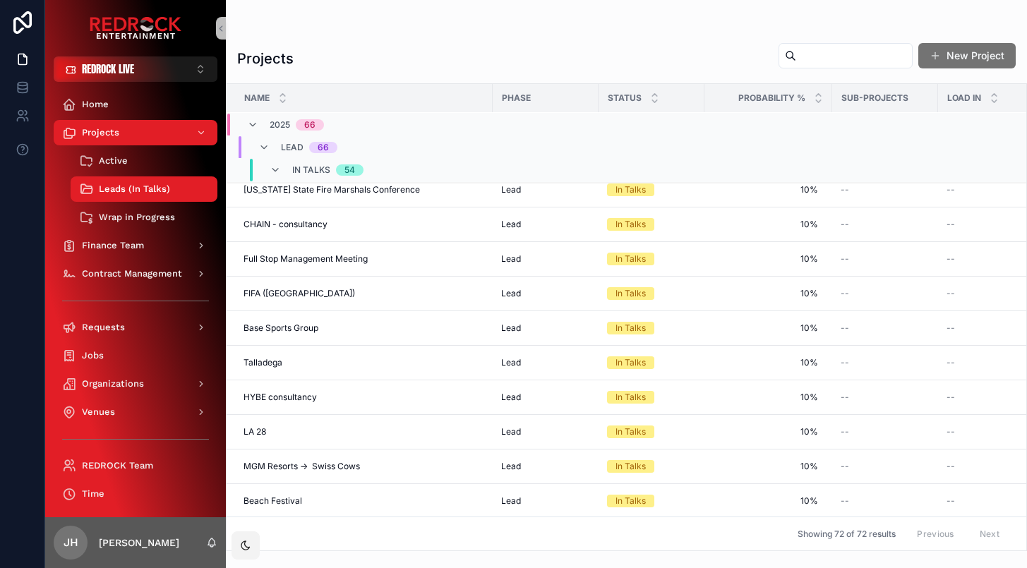
scroll to position [2300, 0]
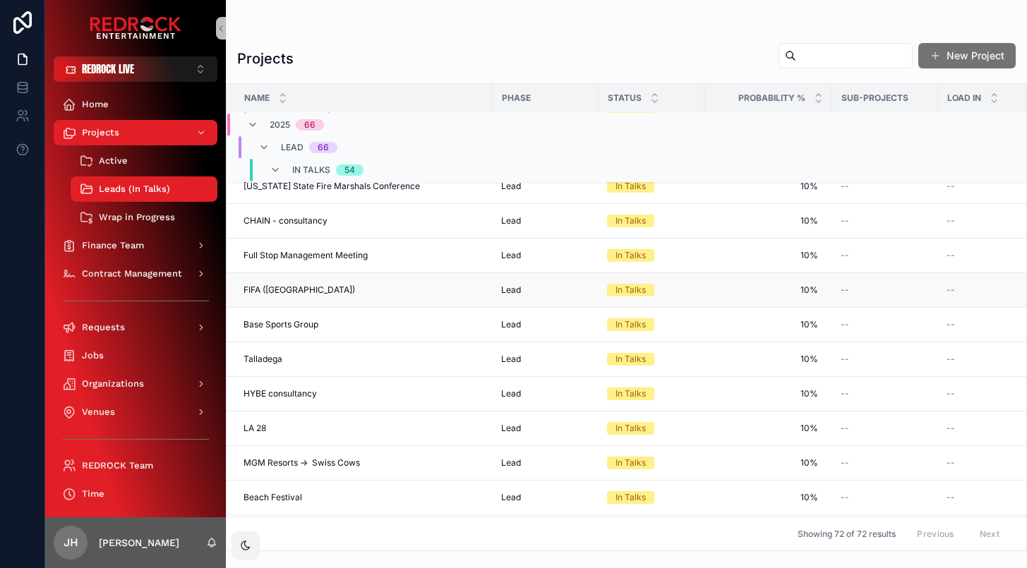
click at [639, 297] on div "In Talks" at bounding box center [631, 290] width 30 height 13
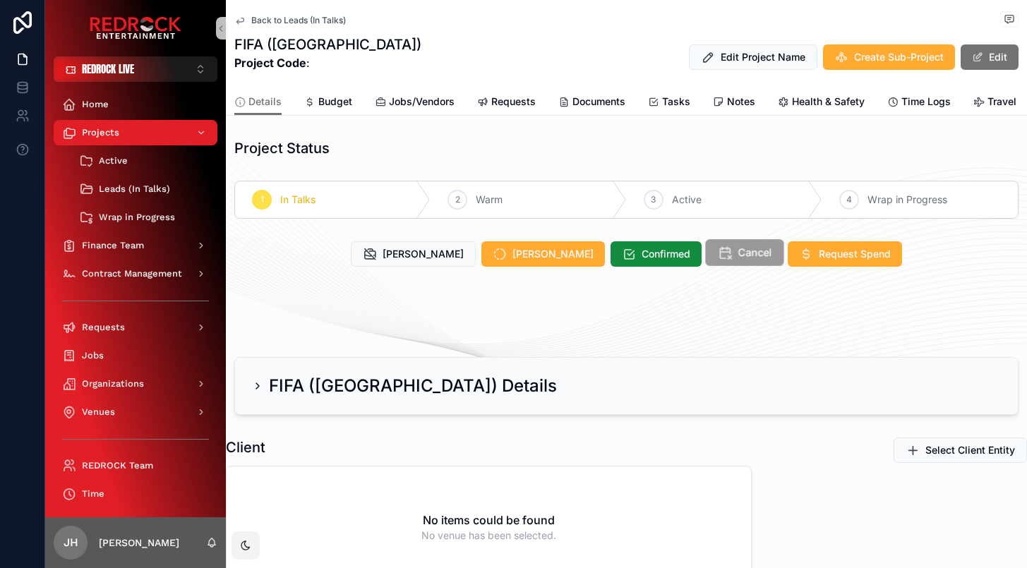
click at [739, 253] on span "Cancel" at bounding box center [756, 253] width 34 height 15
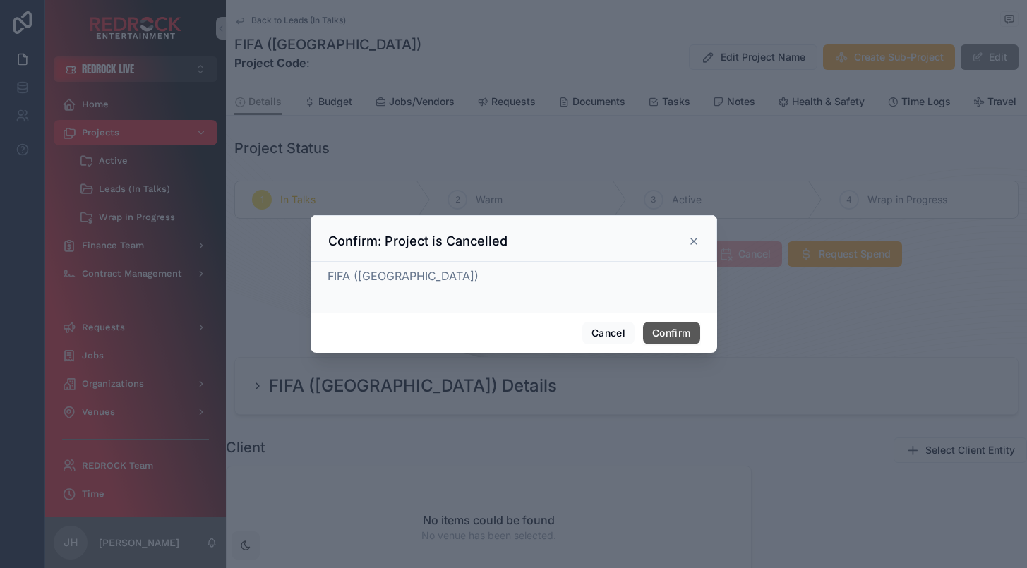
click at [686, 333] on button "Confirm" at bounding box center [671, 333] width 56 height 23
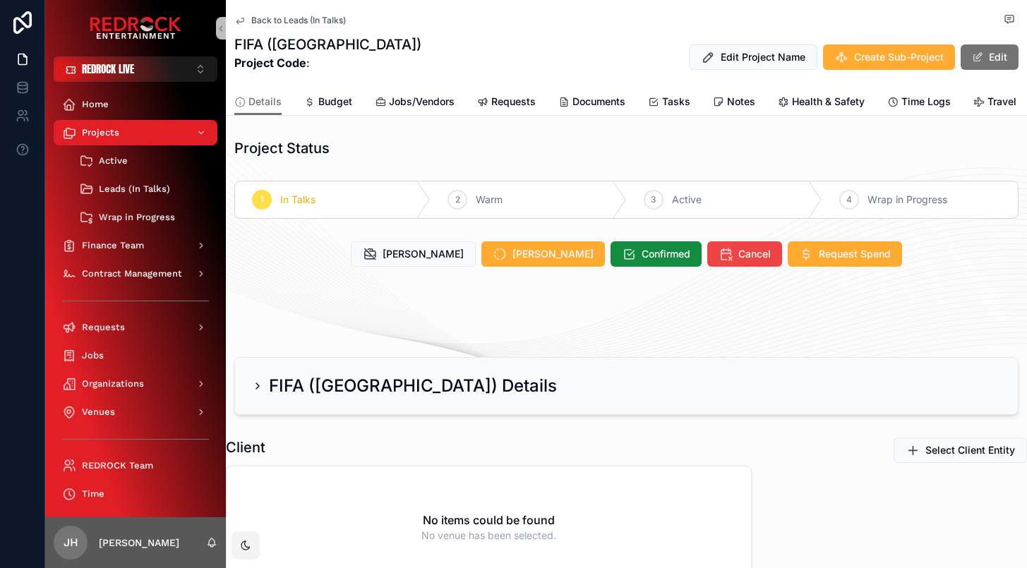
click at [267, 18] on span "Back to Leads (In Talks)" at bounding box center [298, 20] width 95 height 11
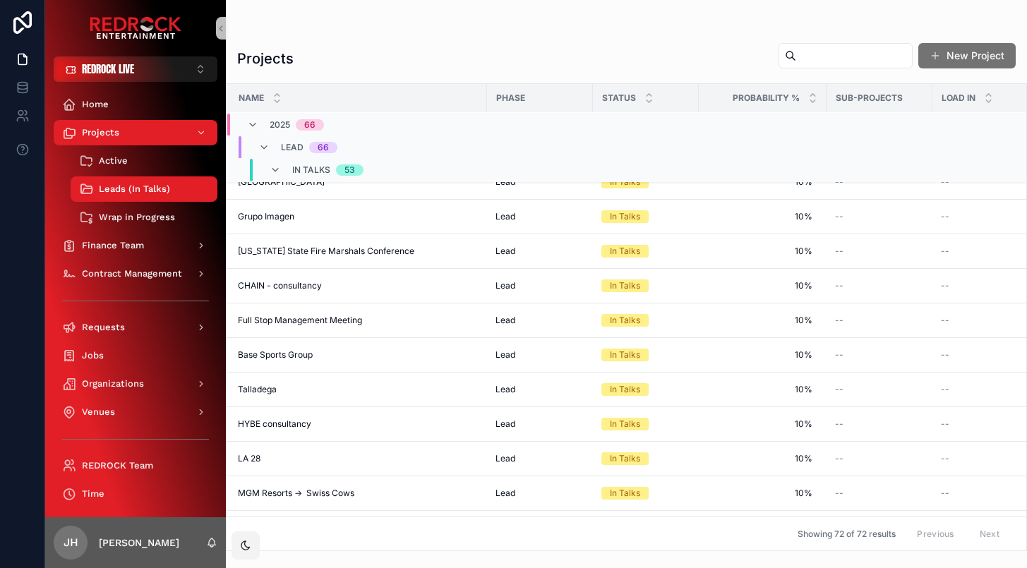
scroll to position [2217, 6]
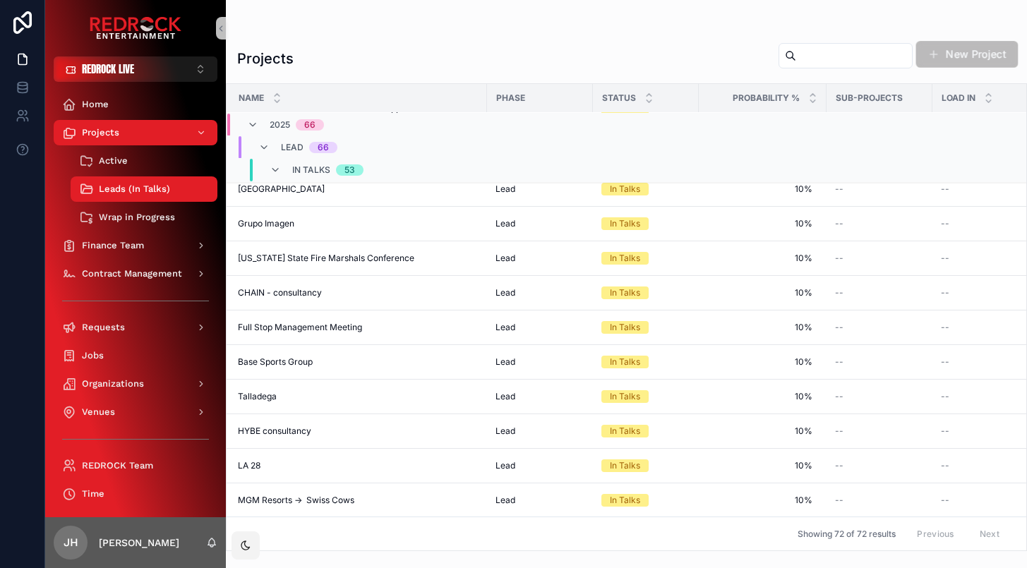
click at [957, 55] on button "New Project" at bounding box center [968, 54] width 102 height 27
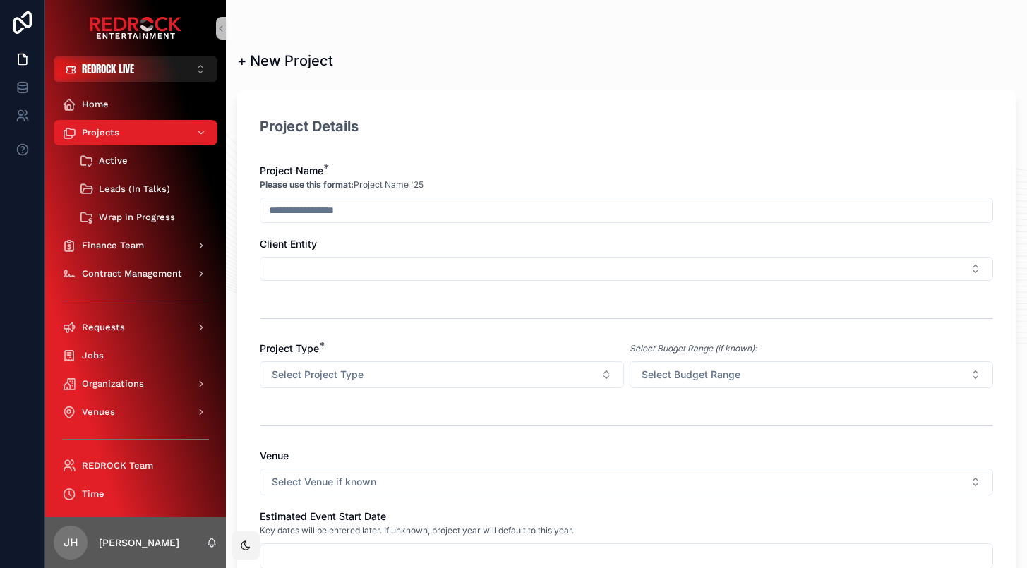
click at [311, 107] on div "Project Details Project Name * Please use this format: Project Name '25 Client …" at bounding box center [626, 347] width 779 height 515
click at [295, 208] on input "scrollable content" at bounding box center [627, 211] width 732 height 20
type input "**********"
click at [343, 259] on button "Select Button" at bounding box center [627, 269] width 734 height 24
click at [304, 324] on span "New" at bounding box center [293, 324] width 21 height 14
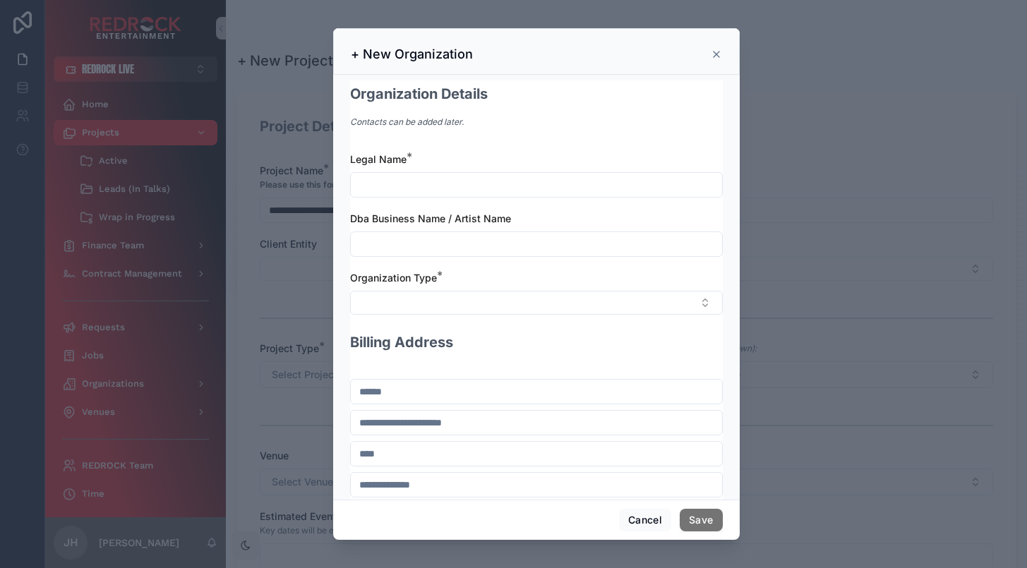
click at [380, 177] on input "scrollable content" at bounding box center [536, 185] width 371 height 20
type input "**********"
click at [431, 247] on input "scrollable content" at bounding box center [536, 244] width 371 height 20
click at [412, 299] on button "Select Button" at bounding box center [536, 303] width 373 height 24
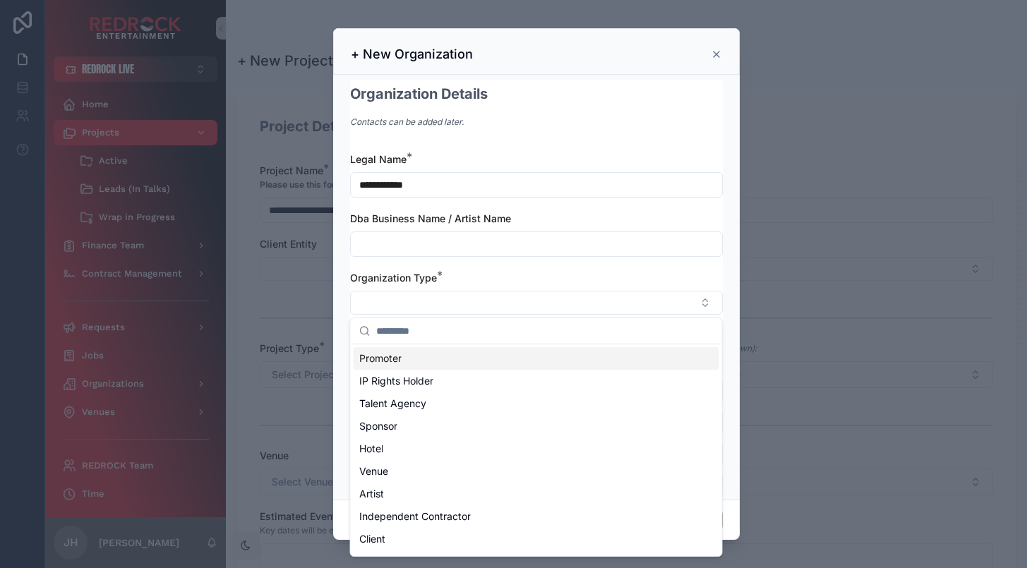
click at [381, 360] on span "Promoter" at bounding box center [380, 359] width 42 height 14
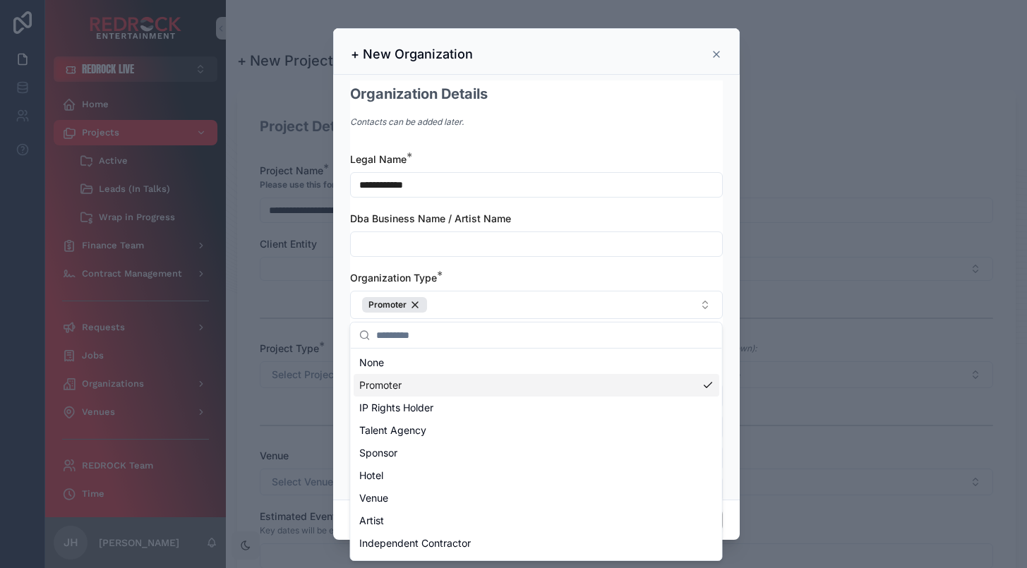
click at [336, 342] on div "**********" at bounding box center [536, 287] width 407 height 425
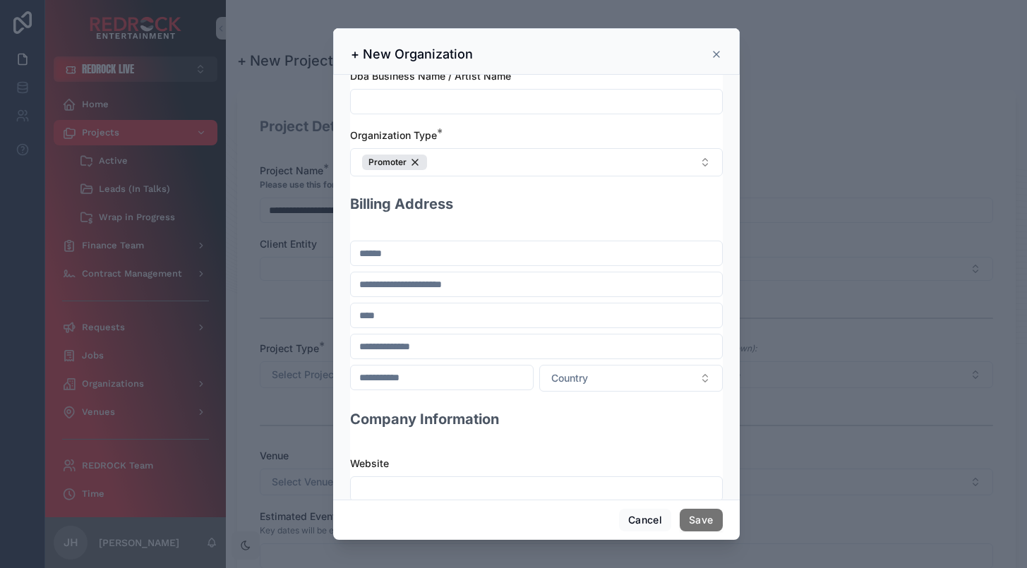
scroll to position [260, 0]
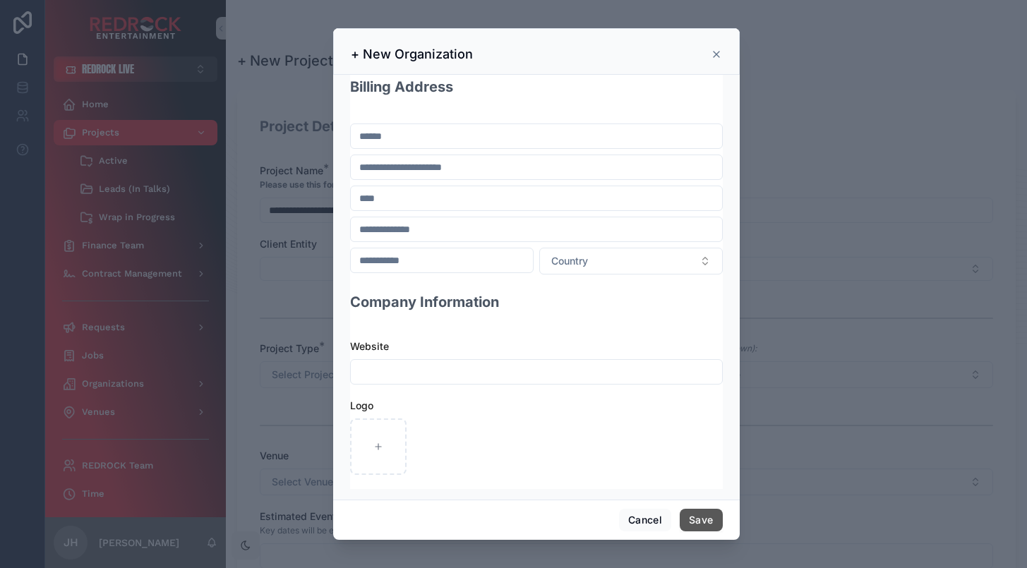
click at [700, 524] on button "Save" at bounding box center [701, 520] width 42 height 23
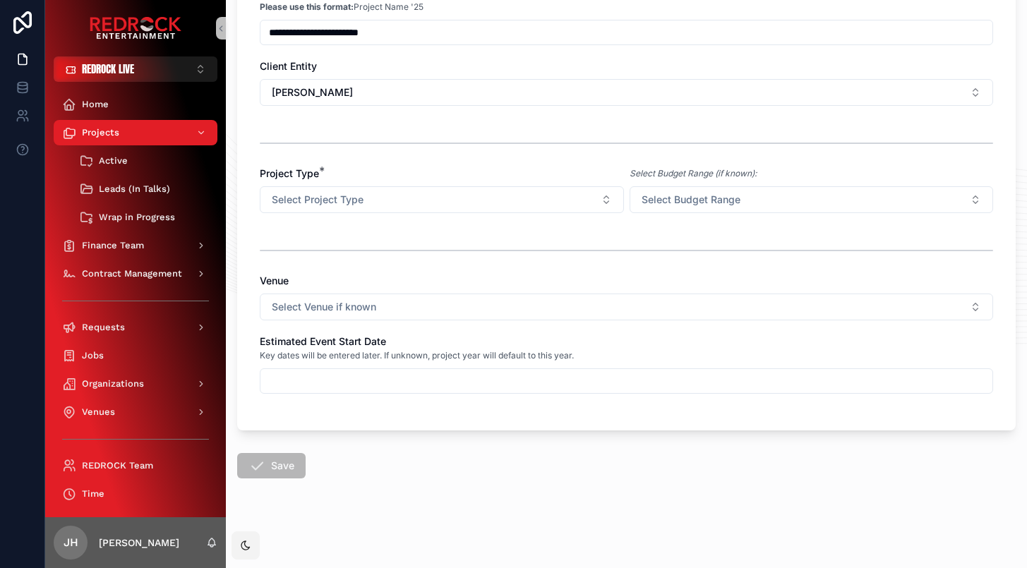
scroll to position [0, 0]
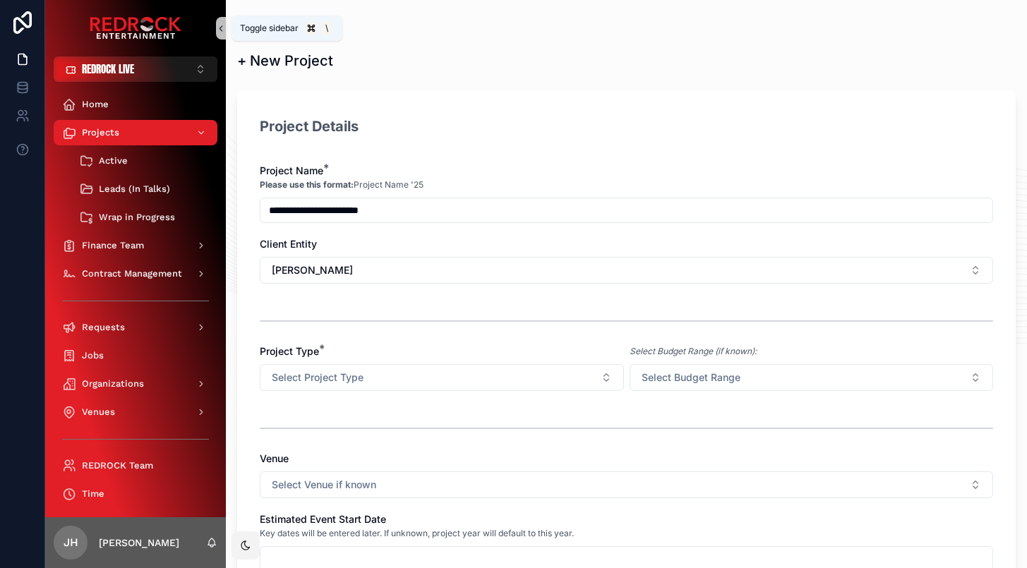
click at [222, 27] on icon "scrollable content" at bounding box center [221, 28] width 10 height 11
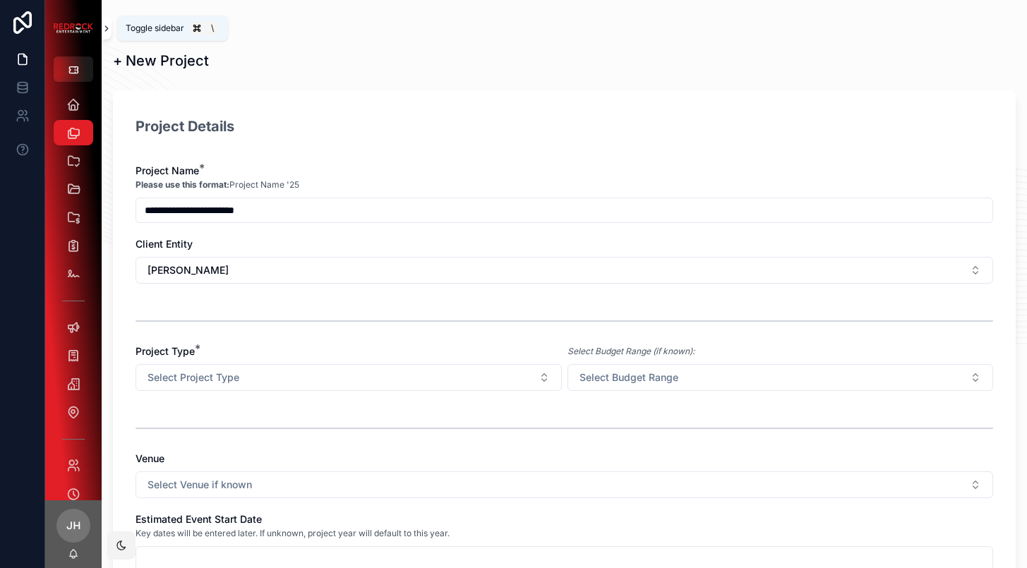
click at [109, 29] on icon "scrollable content" at bounding box center [107, 28] width 10 height 11
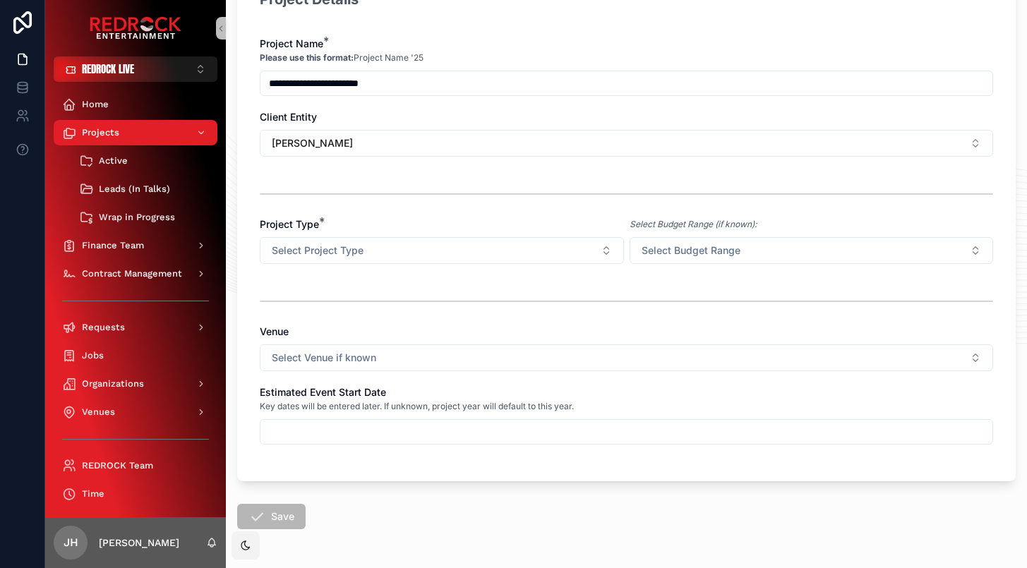
scroll to position [178, 0]
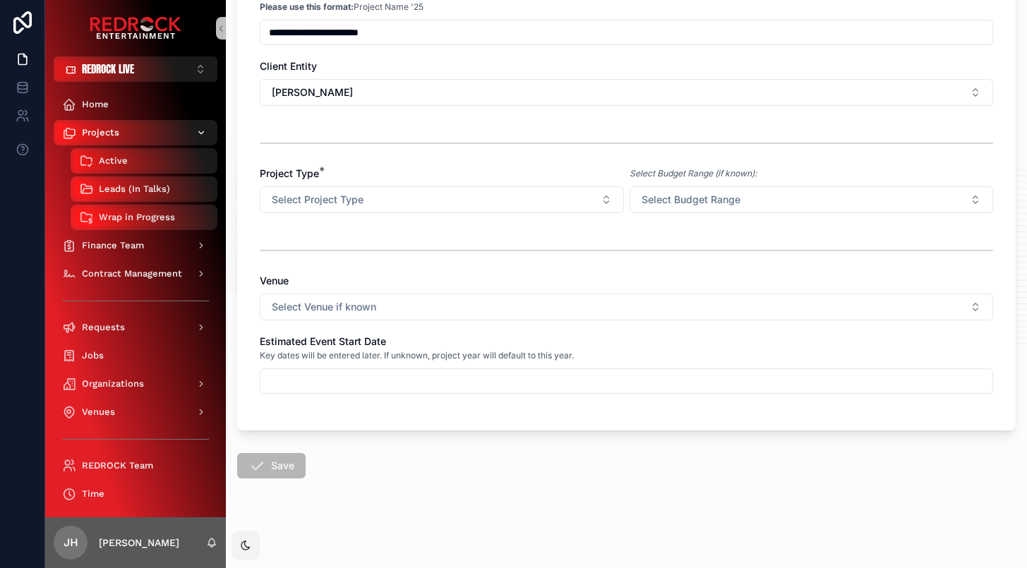
click at [110, 136] on span "Projects" at bounding box center [100, 132] width 37 height 11
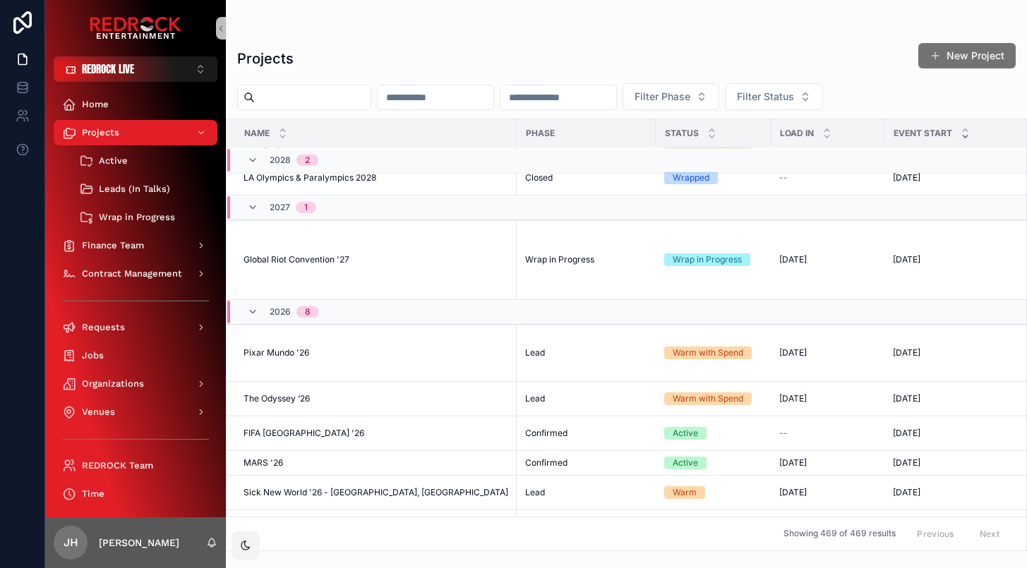
scroll to position [105, 0]
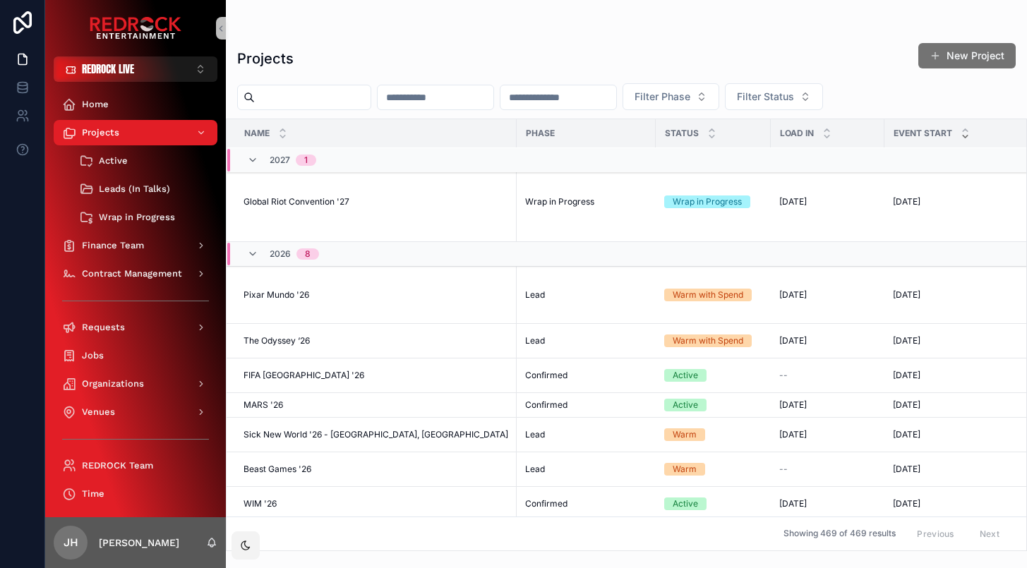
click at [315, 95] on input "scrollable content" at bounding box center [313, 98] width 116 height 20
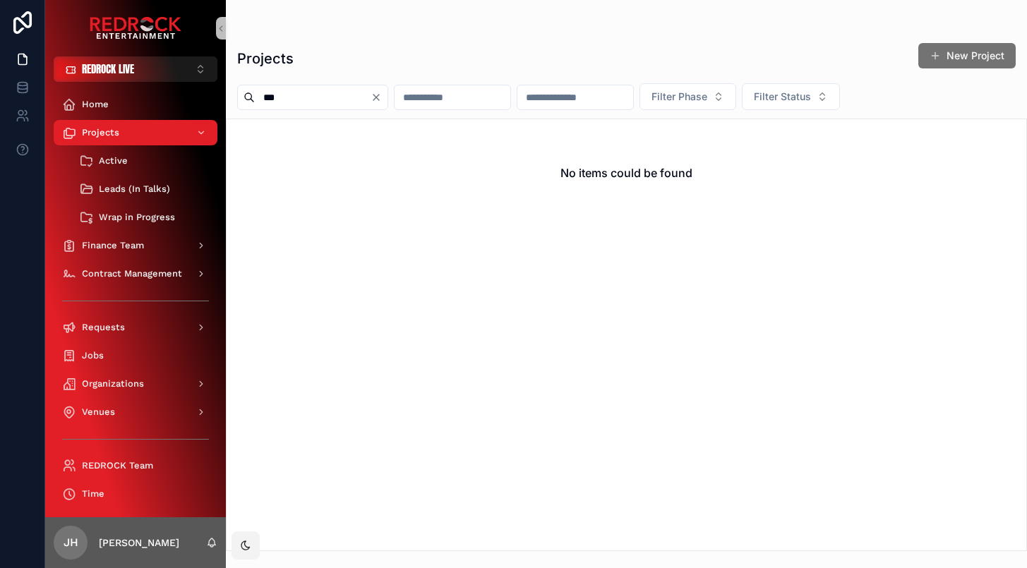
type input "***"
drag, startPoint x: 305, startPoint y: 86, endPoint x: 225, endPoint y: 83, distance: 79.8
click at [226, 83] on div "*** Filter Phase Filter Status" at bounding box center [626, 96] width 801 height 27
drag, startPoint x: 286, startPoint y: 97, endPoint x: 223, endPoint y: 74, distance: 66.8
click at [215, 96] on div "REDROCK LIVE ⌥ 1 Home Projects Active Leads (In Talks) Wrap in Progress Finance…" at bounding box center [536, 284] width 982 height 568
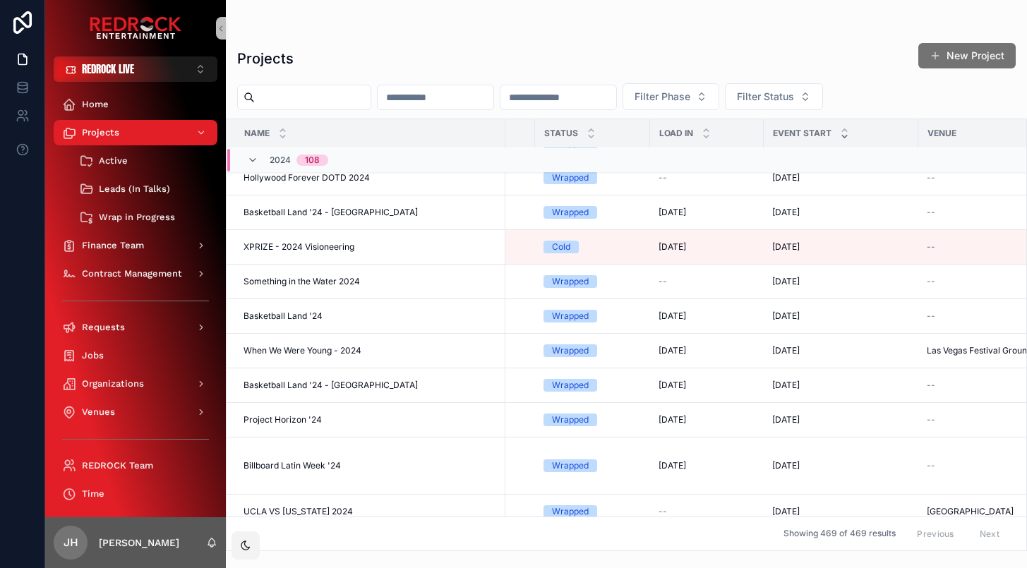
scroll to position [8329, 109]
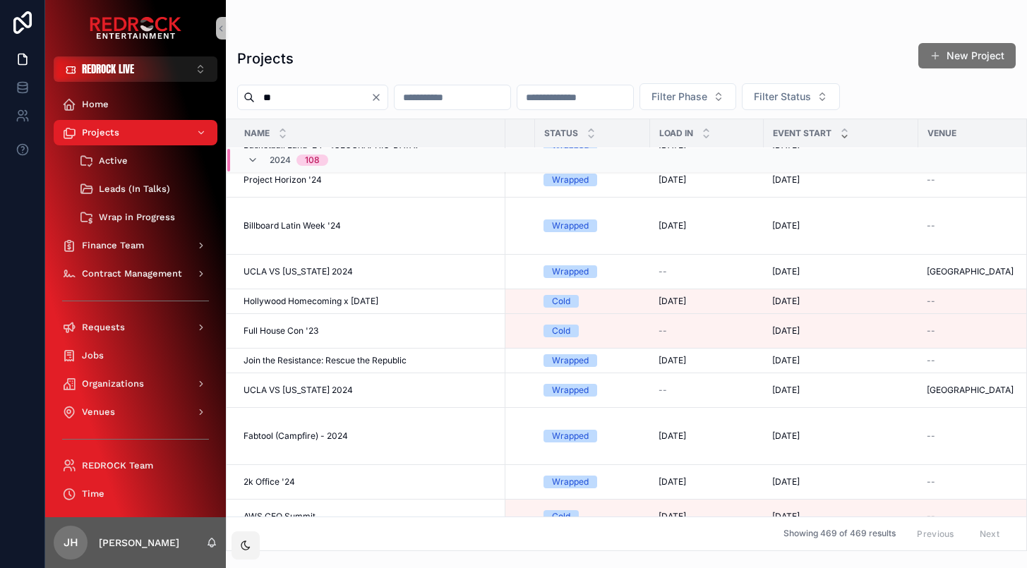
type input "***"
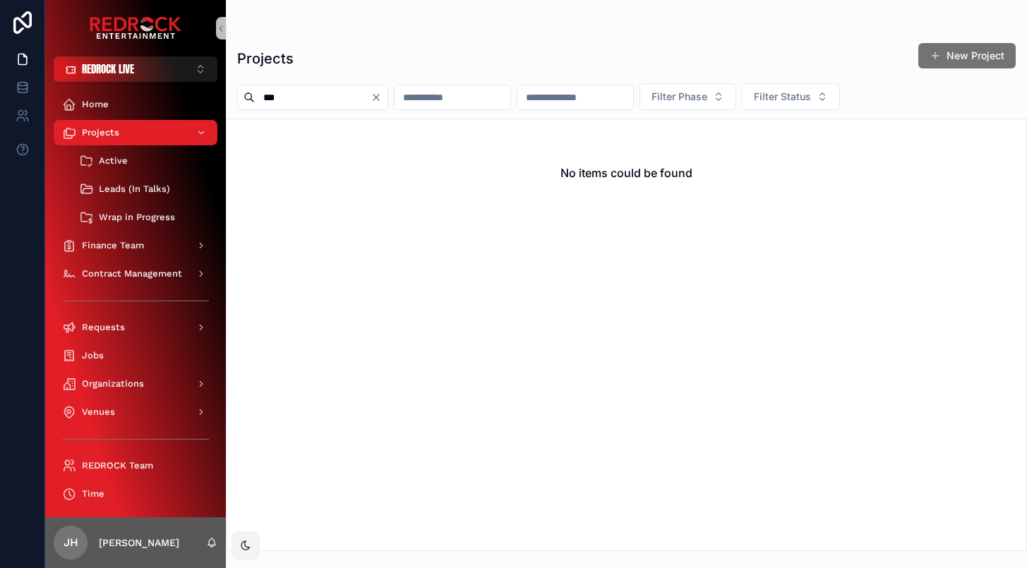
click at [382, 97] on icon "Clear" at bounding box center [376, 97] width 11 height 11
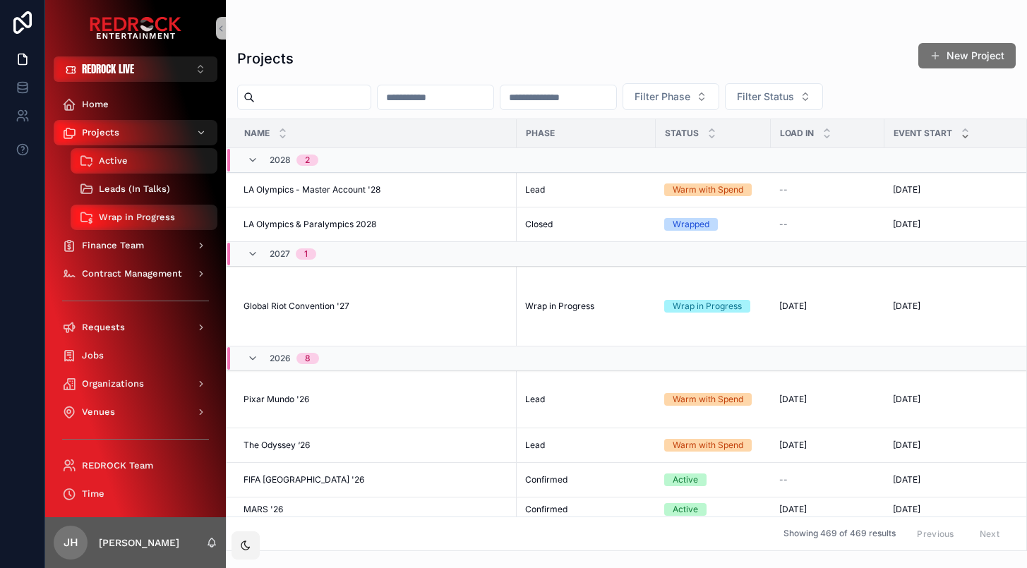
click at [133, 193] on span "Leads (In Talks)" at bounding box center [134, 189] width 71 height 11
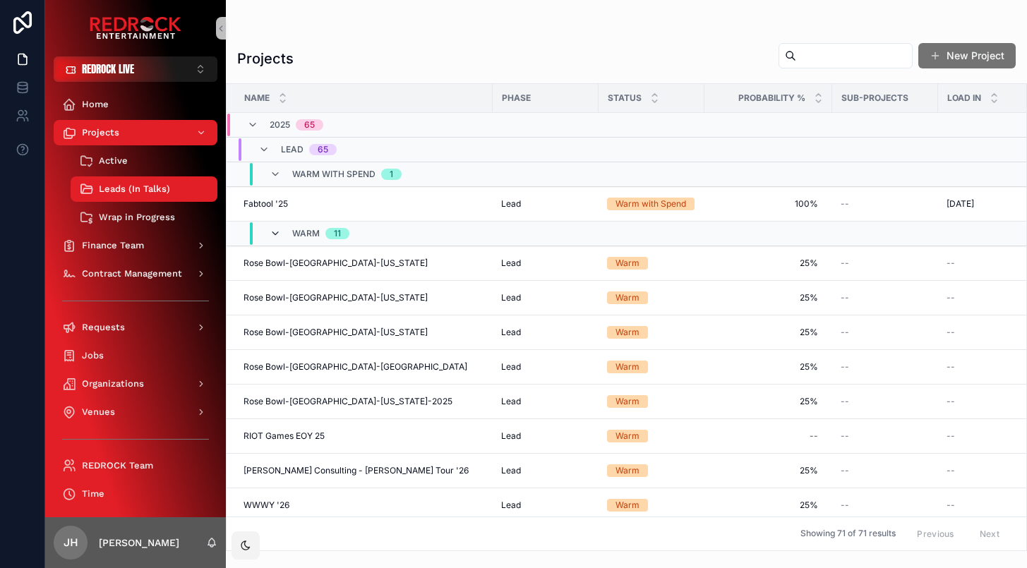
click at [275, 232] on icon "scrollable content" at bounding box center [275, 233] width 11 height 11
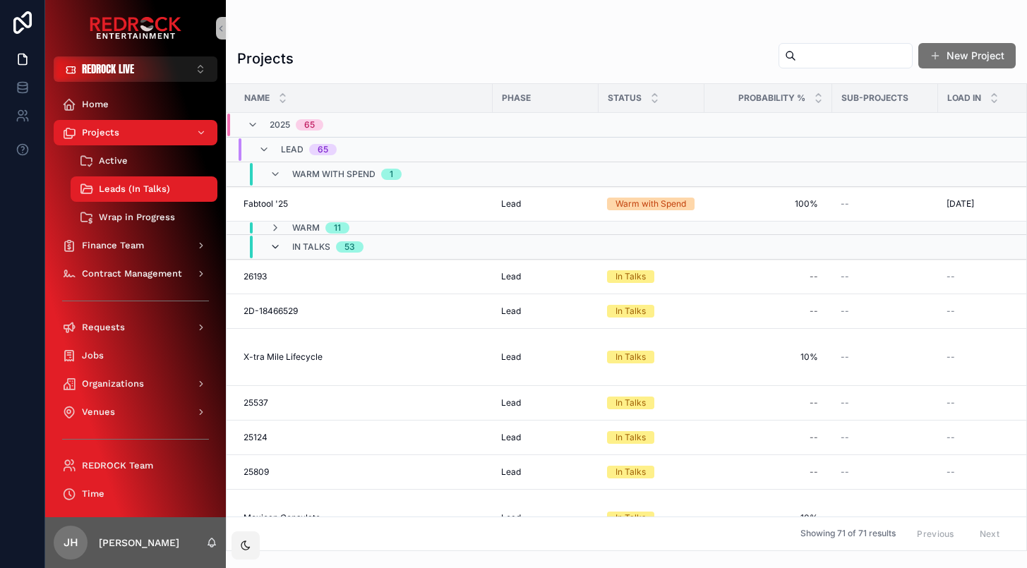
click at [277, 243] on icon "scrollable content" at bounding box center [275, 246] width 11 height 11
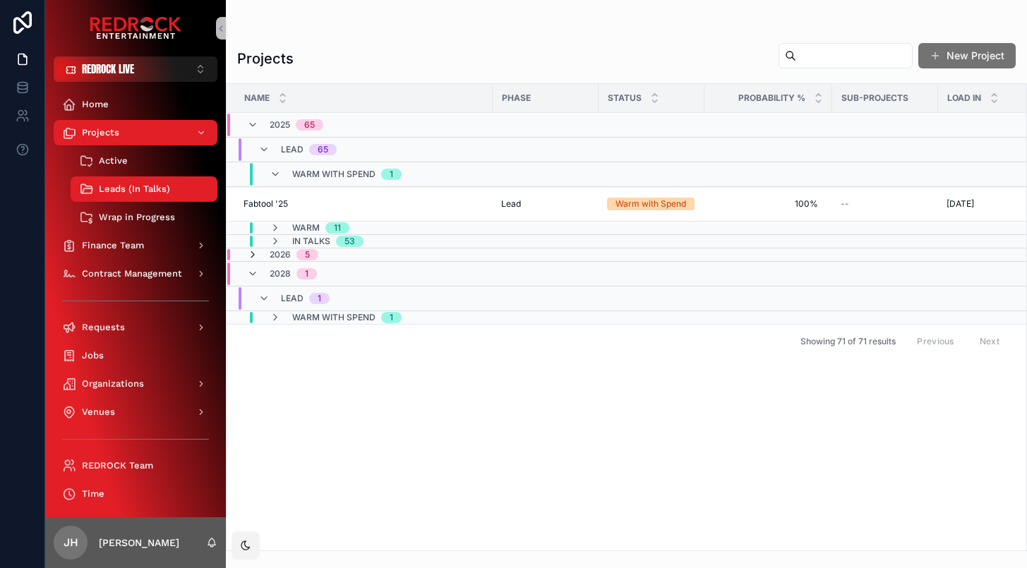
click at [251, 254] on icon "scrollable content" at bounding box center [252, 254] width 11 height 11
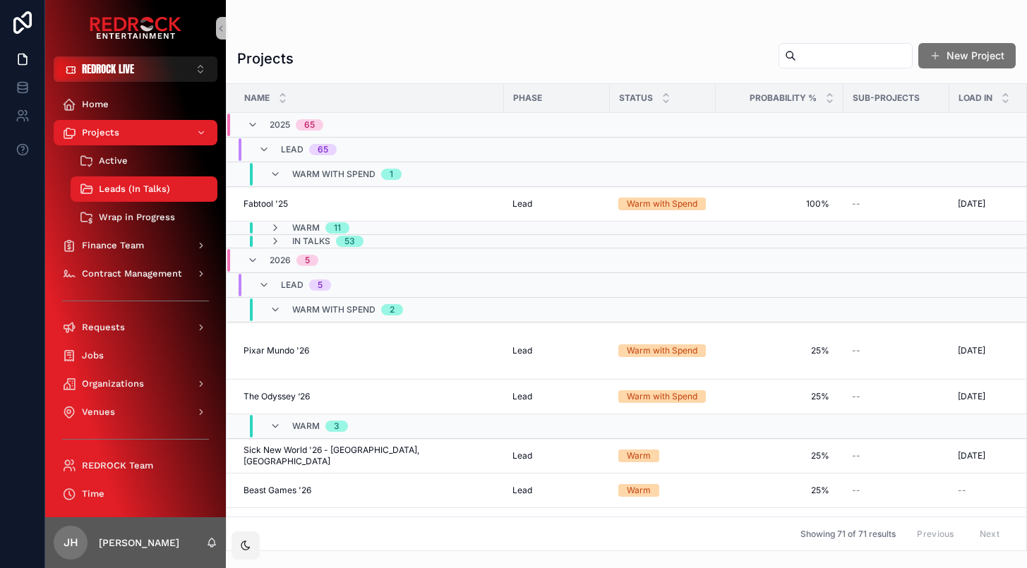
click at [251, 254] on div "2026 5" at bounding box center [282, 260] width 71 height 23
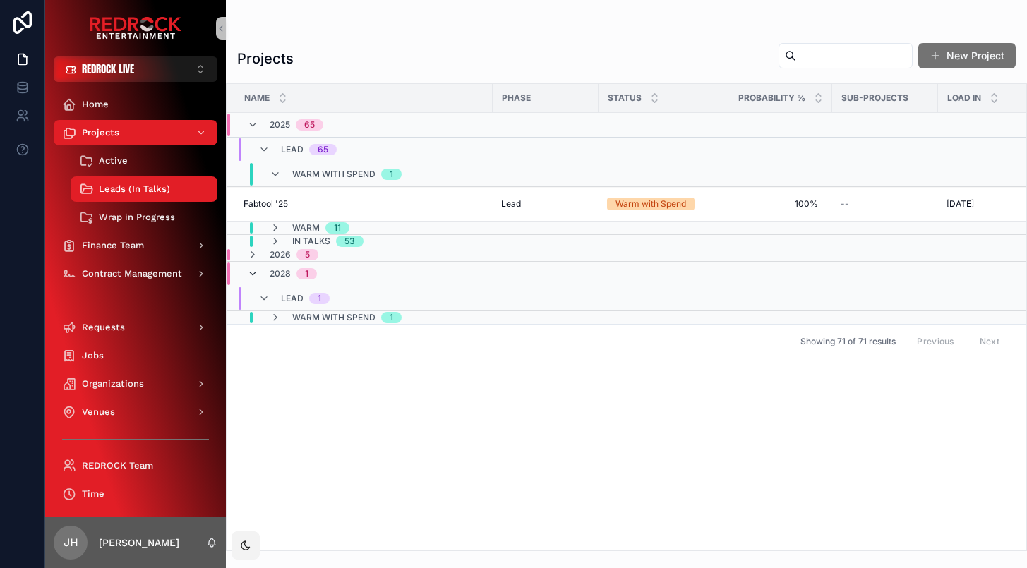
click at [254, 273] on icon "scrollable content" at bounding box center [252, 273] width 11 height 11
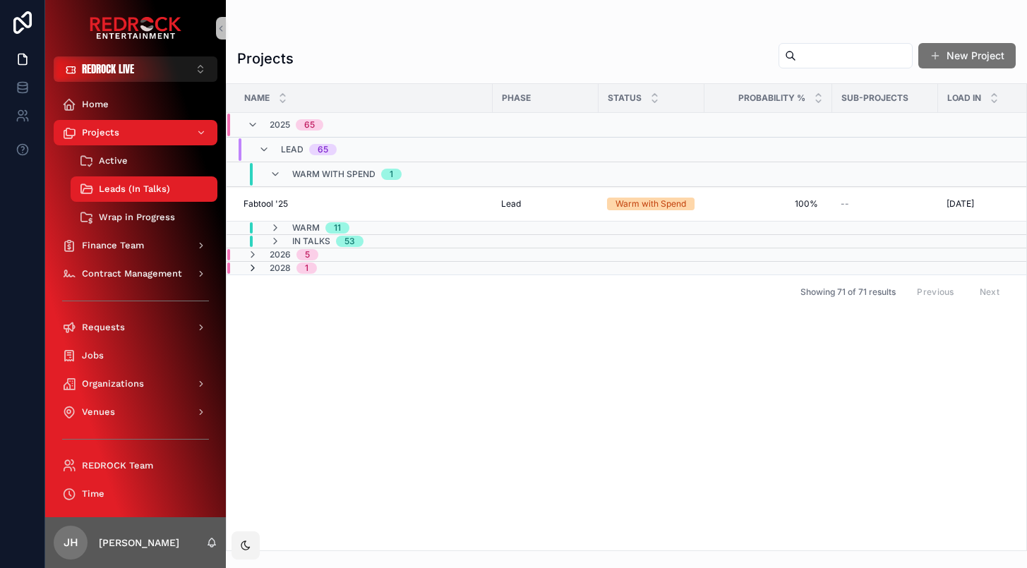
click at [254, 271] on icon "scrollable content" at bounding box center [252, 268] width 11 height 11
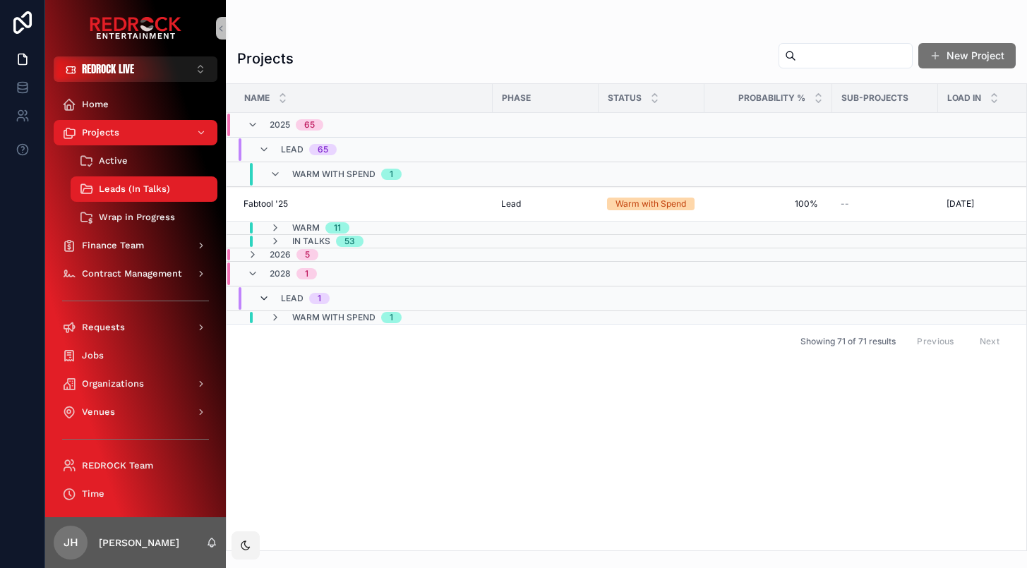
click at [267, 302] on icon "scrollable content" at bounding box center [263, 298] width 11 height 11
click at [264, 295] on icon "scrollable content" at bounding box center [263, 292] width 11 height 11
click at [275, 321] on icon "scrollable content" at bounding box center [275, 317] width 11 height 11
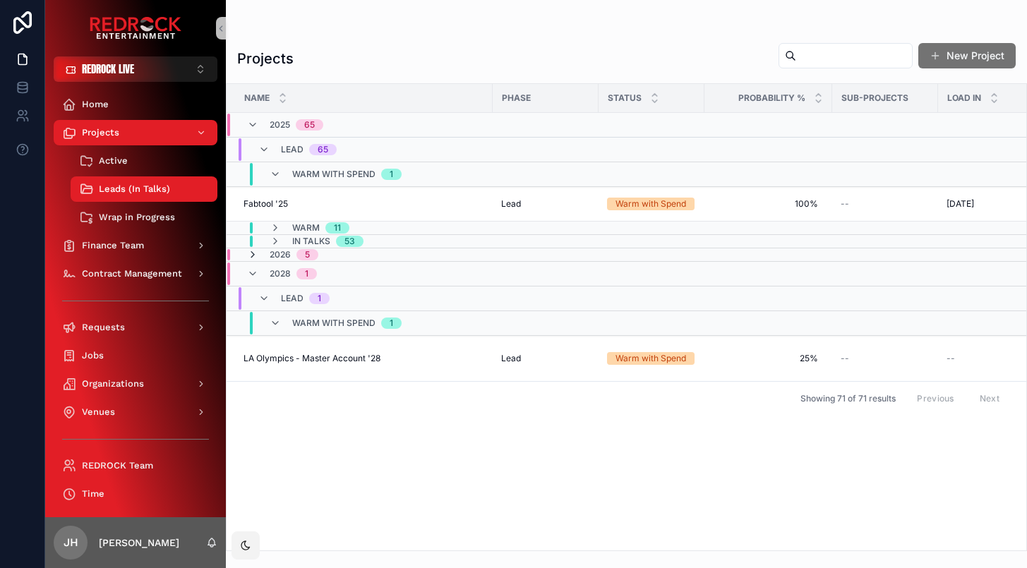
click at [250, 254] on icon "scrollable content" at bounding box center [252, 254] width 11 height 11
